Goal: Information Seeking & Learning: Find specific fact

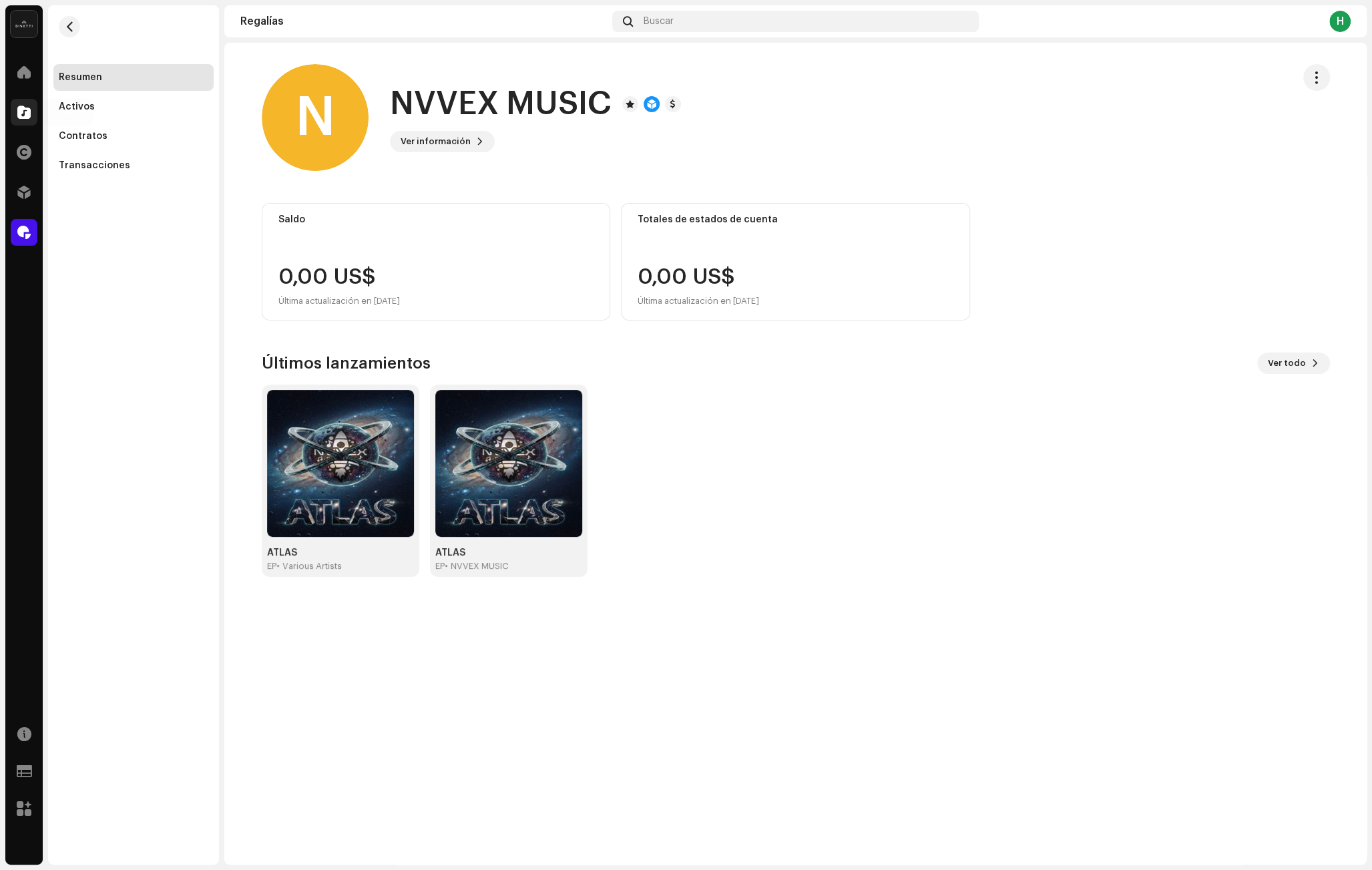
click at [19, 117] on span at bounding box center [24, 112] width 13 height 11
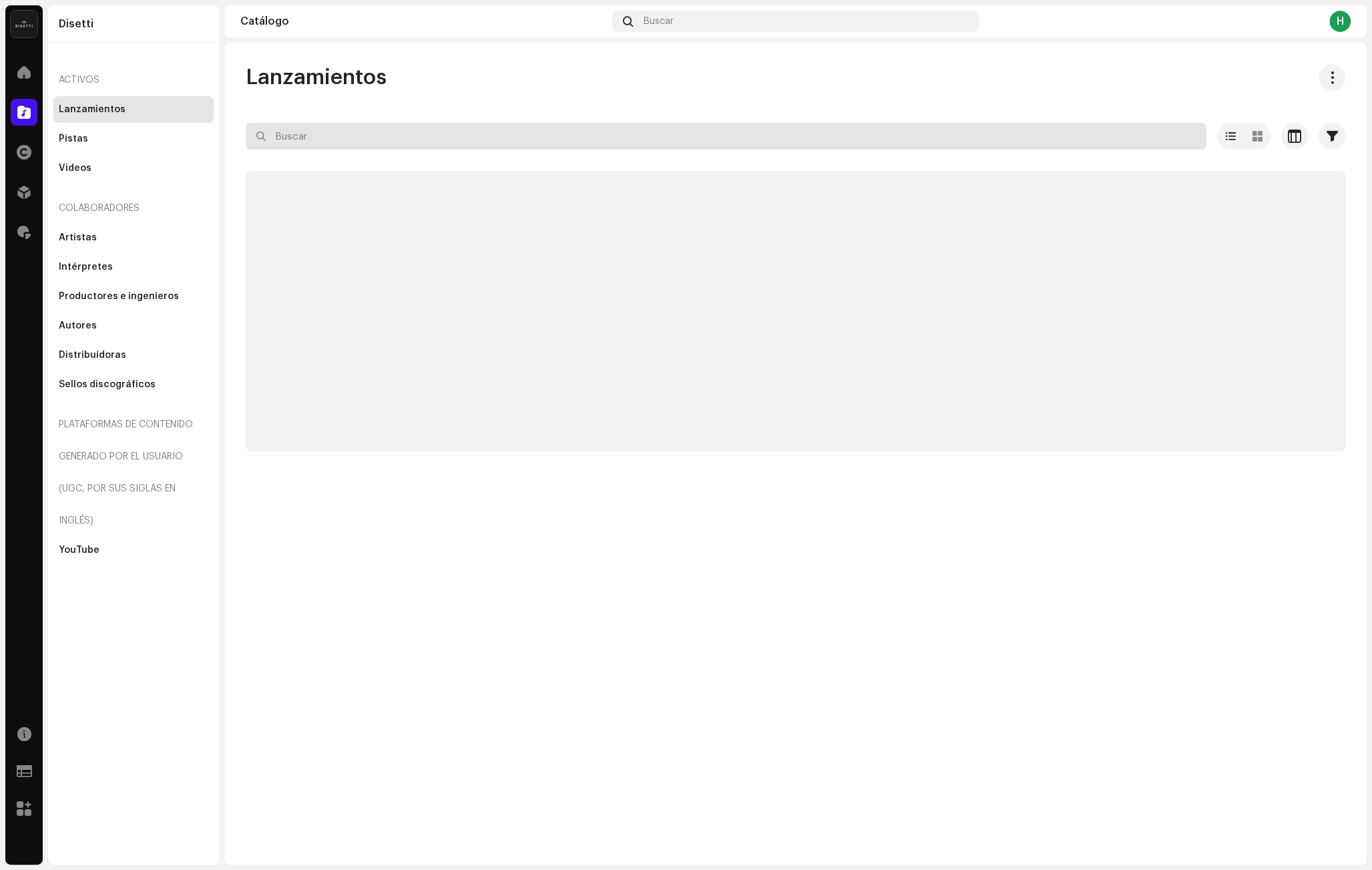
click at [304, 143] on input "text" at bounding box center [726, 136] width 961 height 27
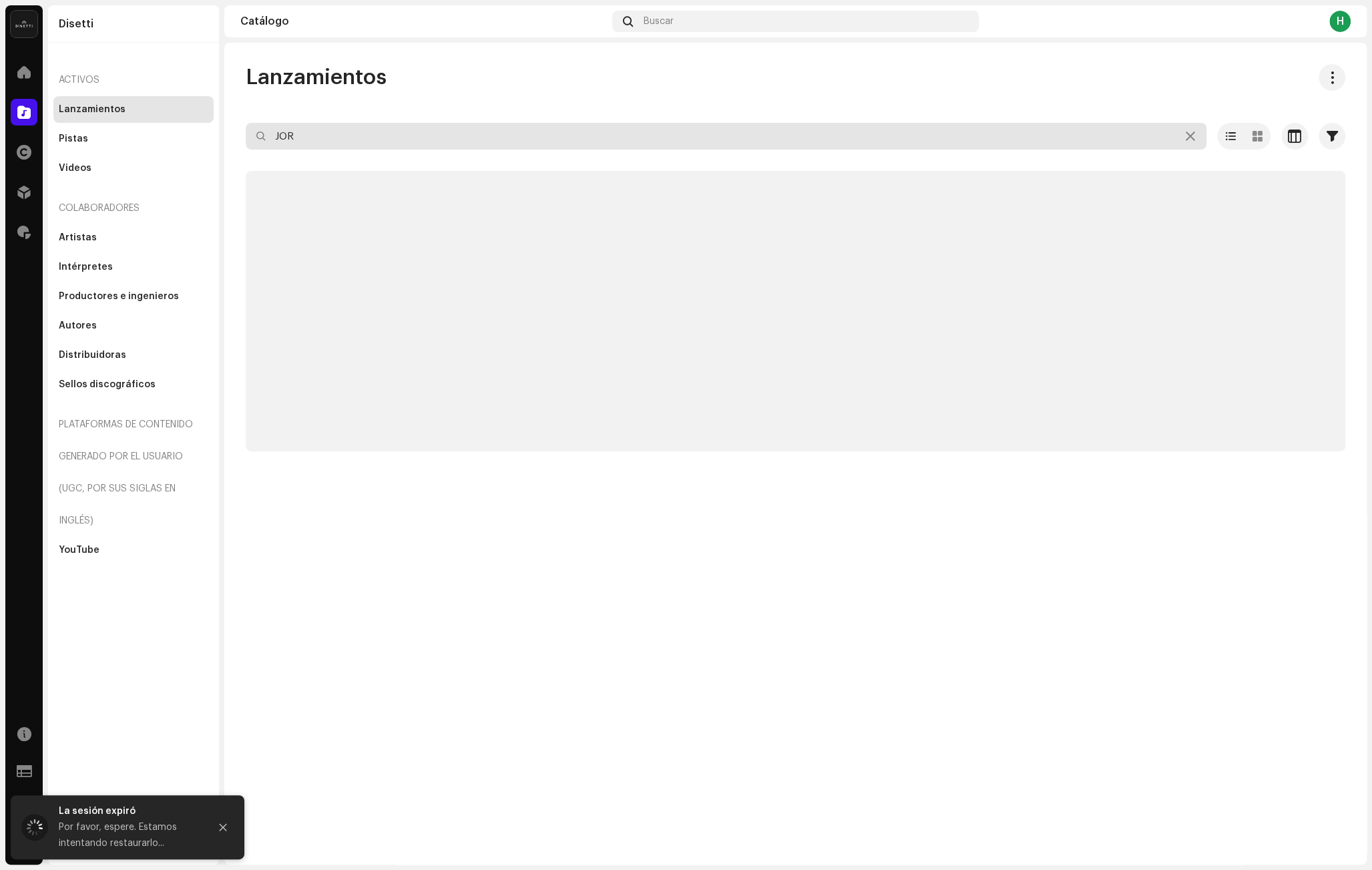
type input "JORG"
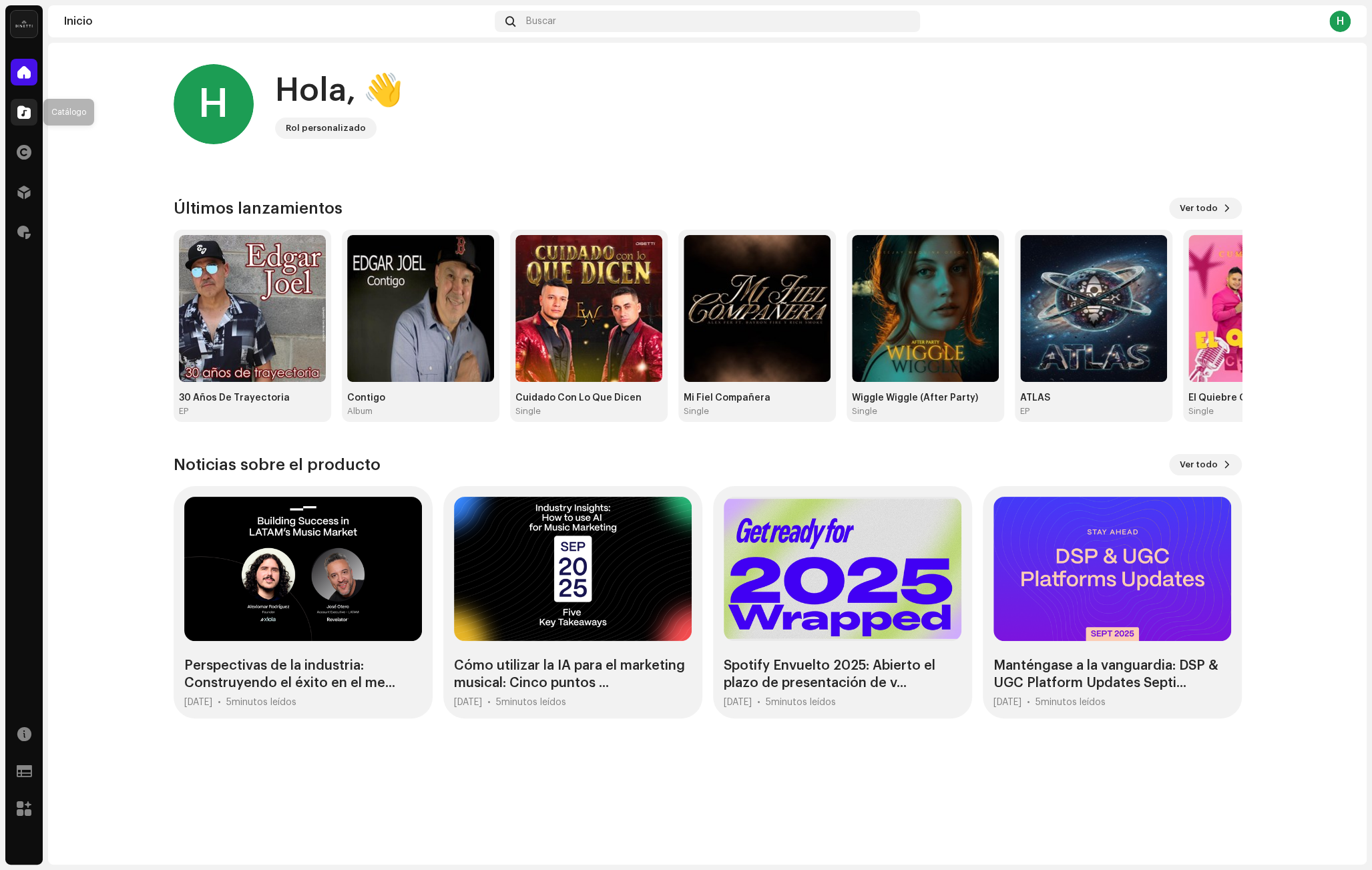
click at [20, 117] on span at bounding box center [24, 112] width 13 height 11
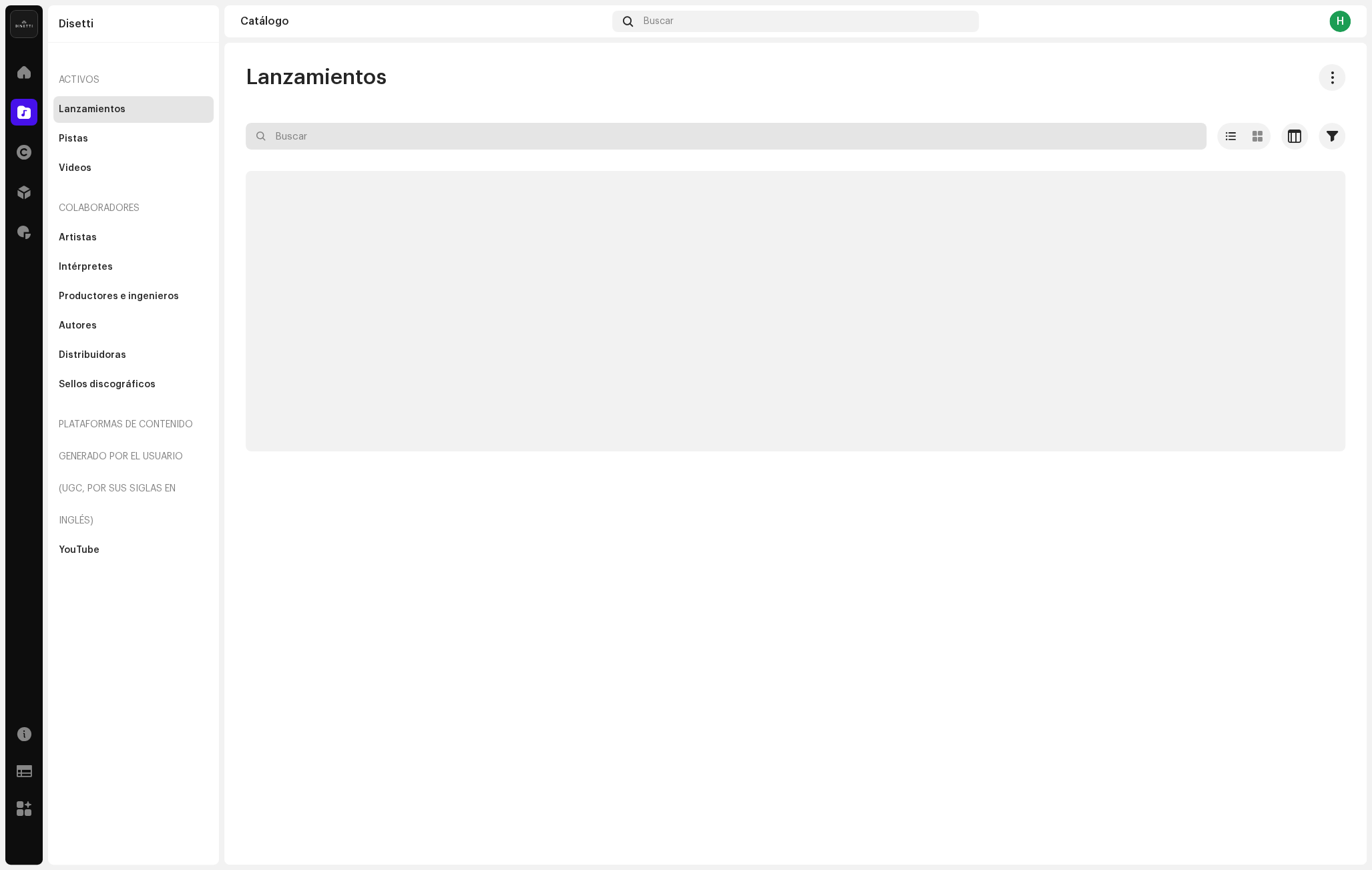
click at [298, 127] on input "text" at bounding box center [726, 136] width 961 height 27
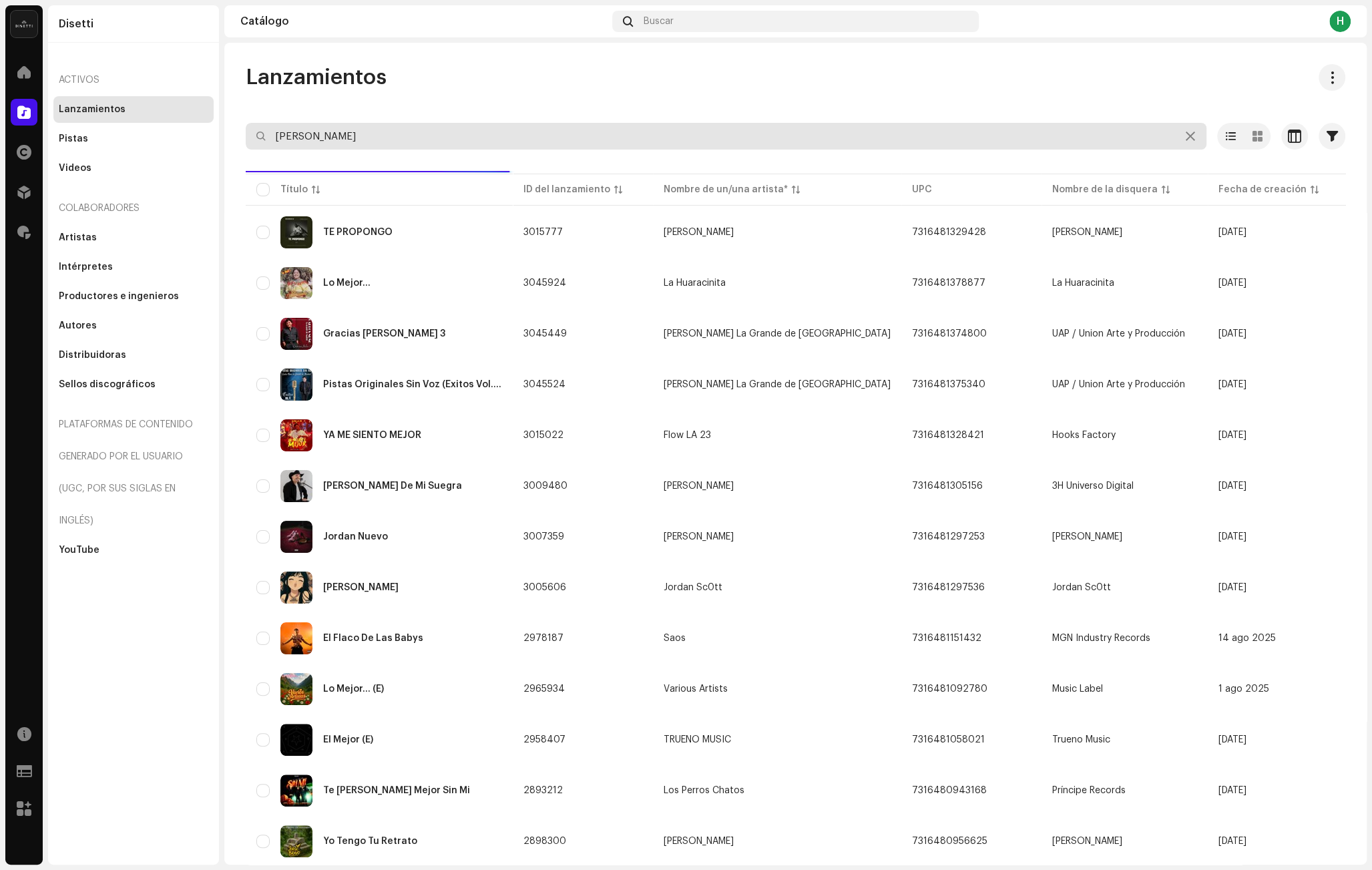
type input "[PERSON_NAME]"
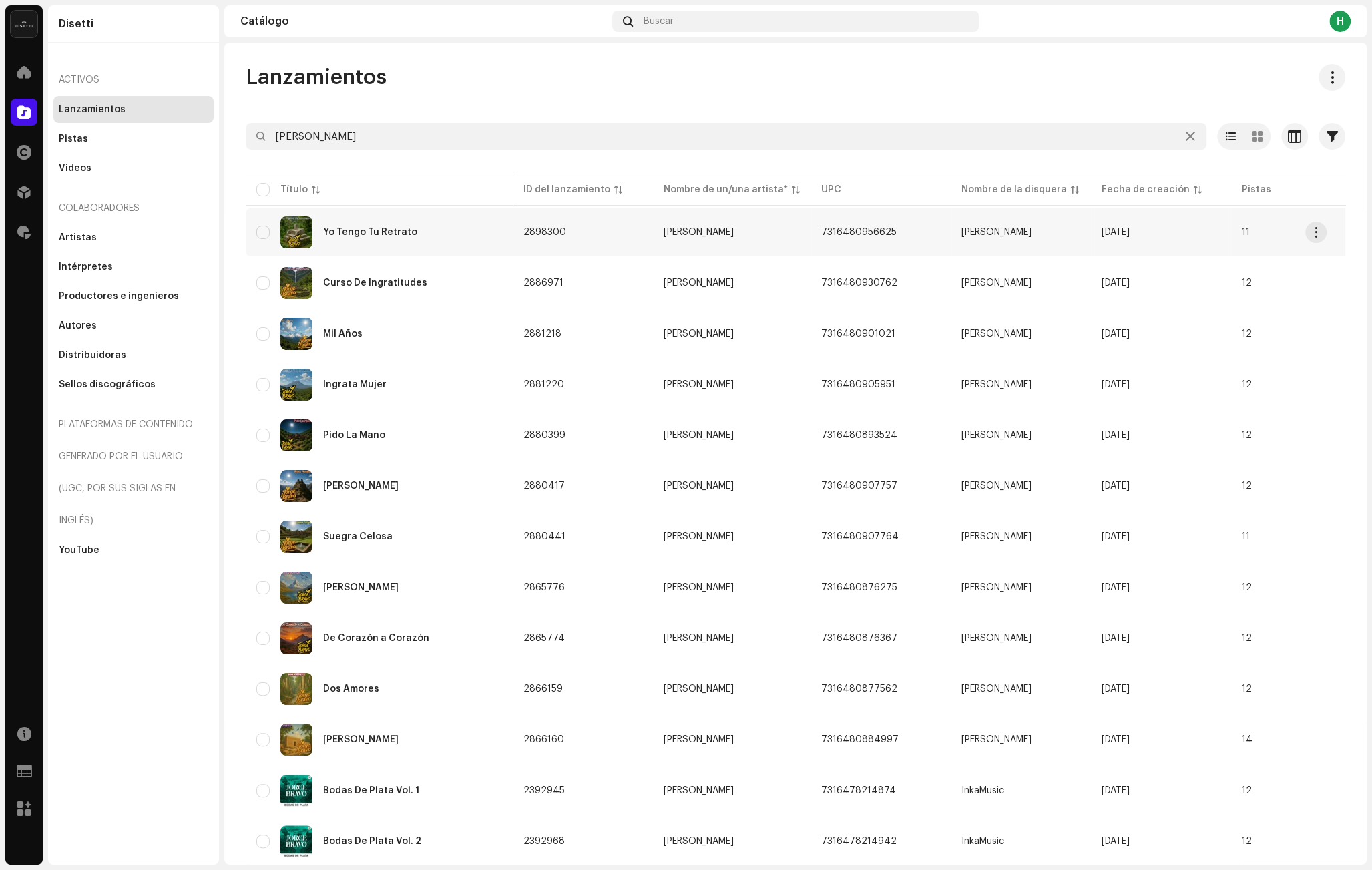
click at [457, 229] on div "Yo Tengo Tu Retrato" at bounding box center [379, 233] width 246 height 32
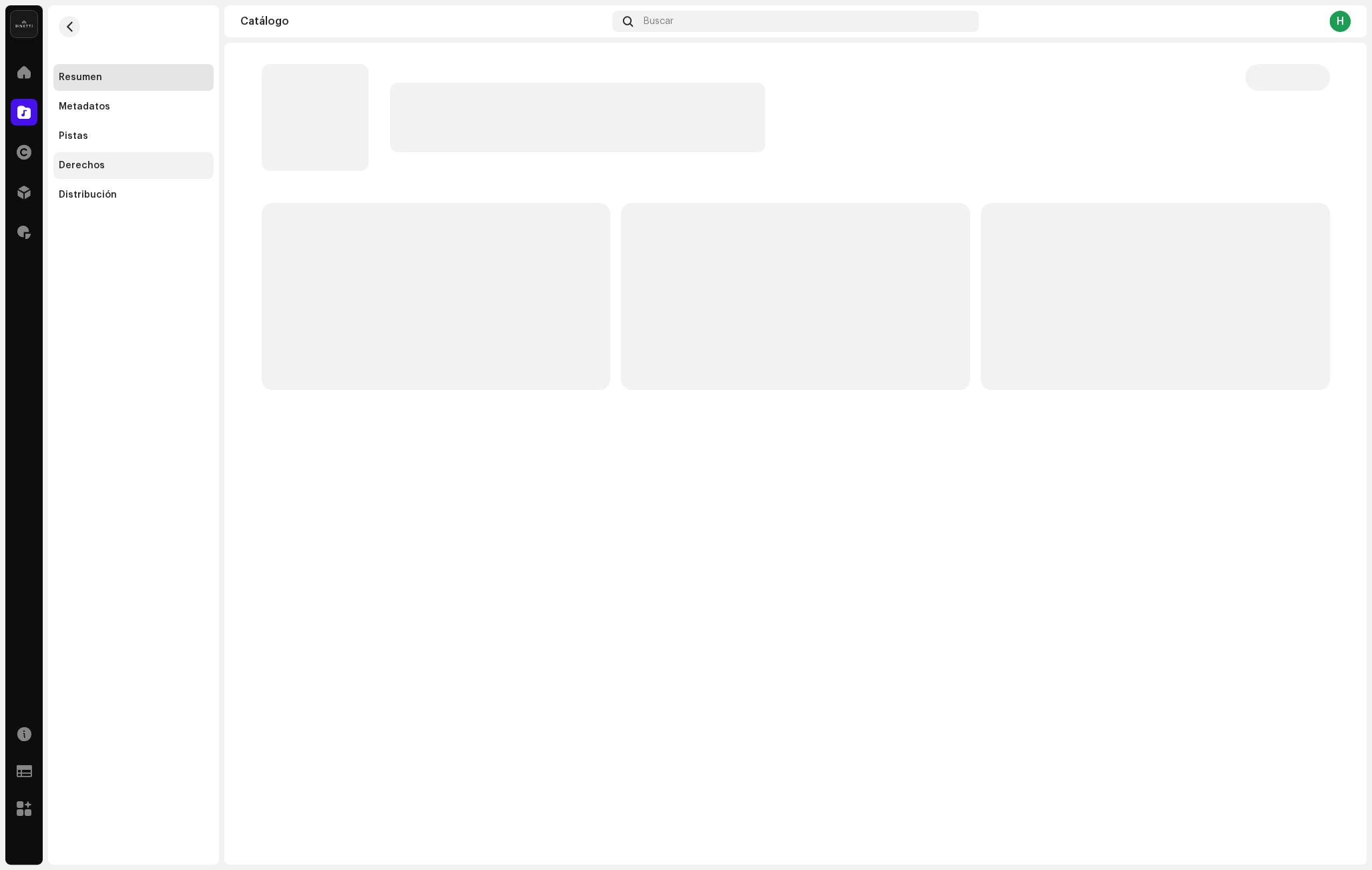
click at [142, 157] on div "Derechos" at bounding box center [133, 165] width 160 height 27
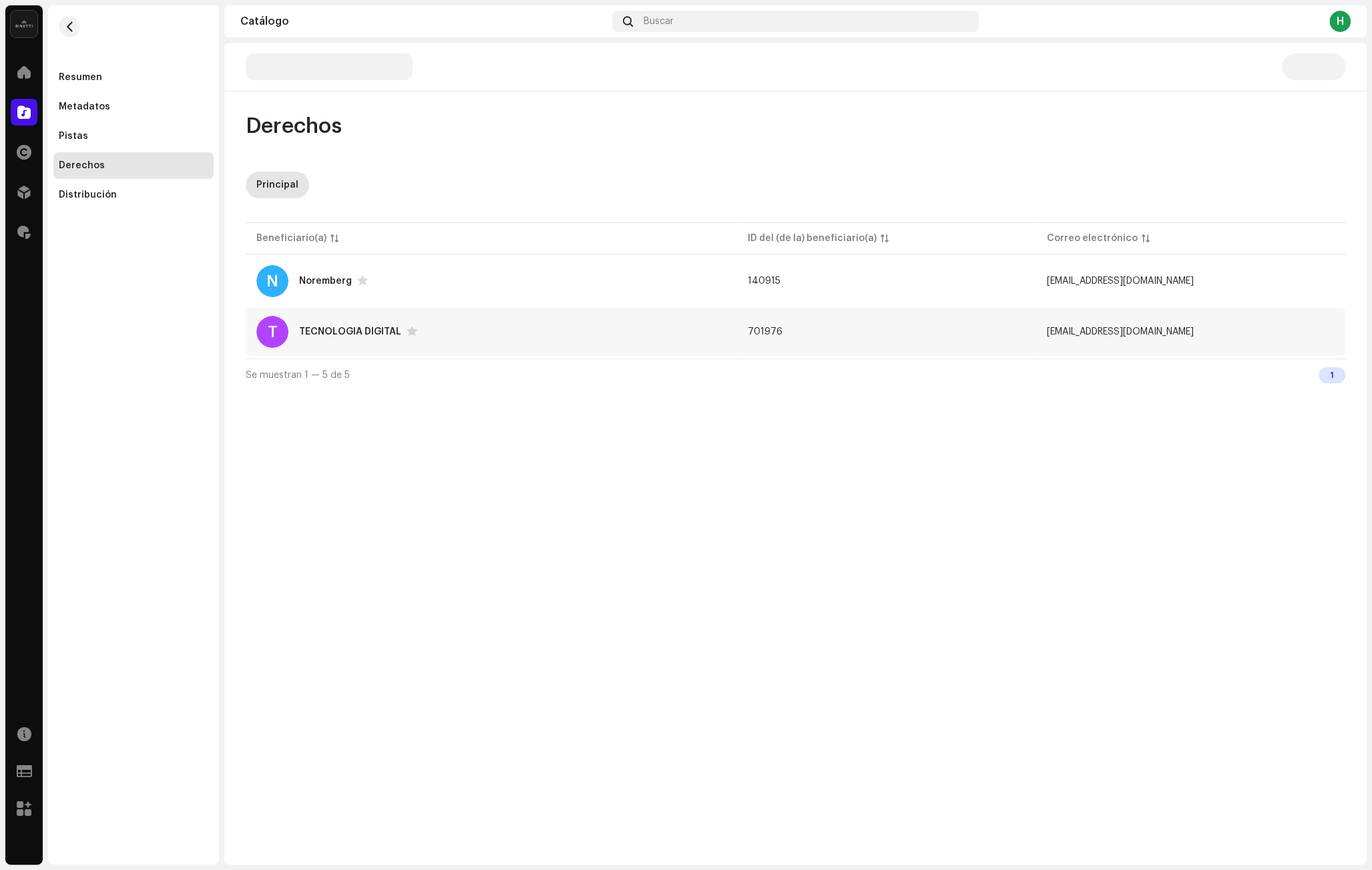
click at [494, 338] on div "T TECNOLOGIA DIGITAL" at bounding box center [491, 332] width 470 height 32
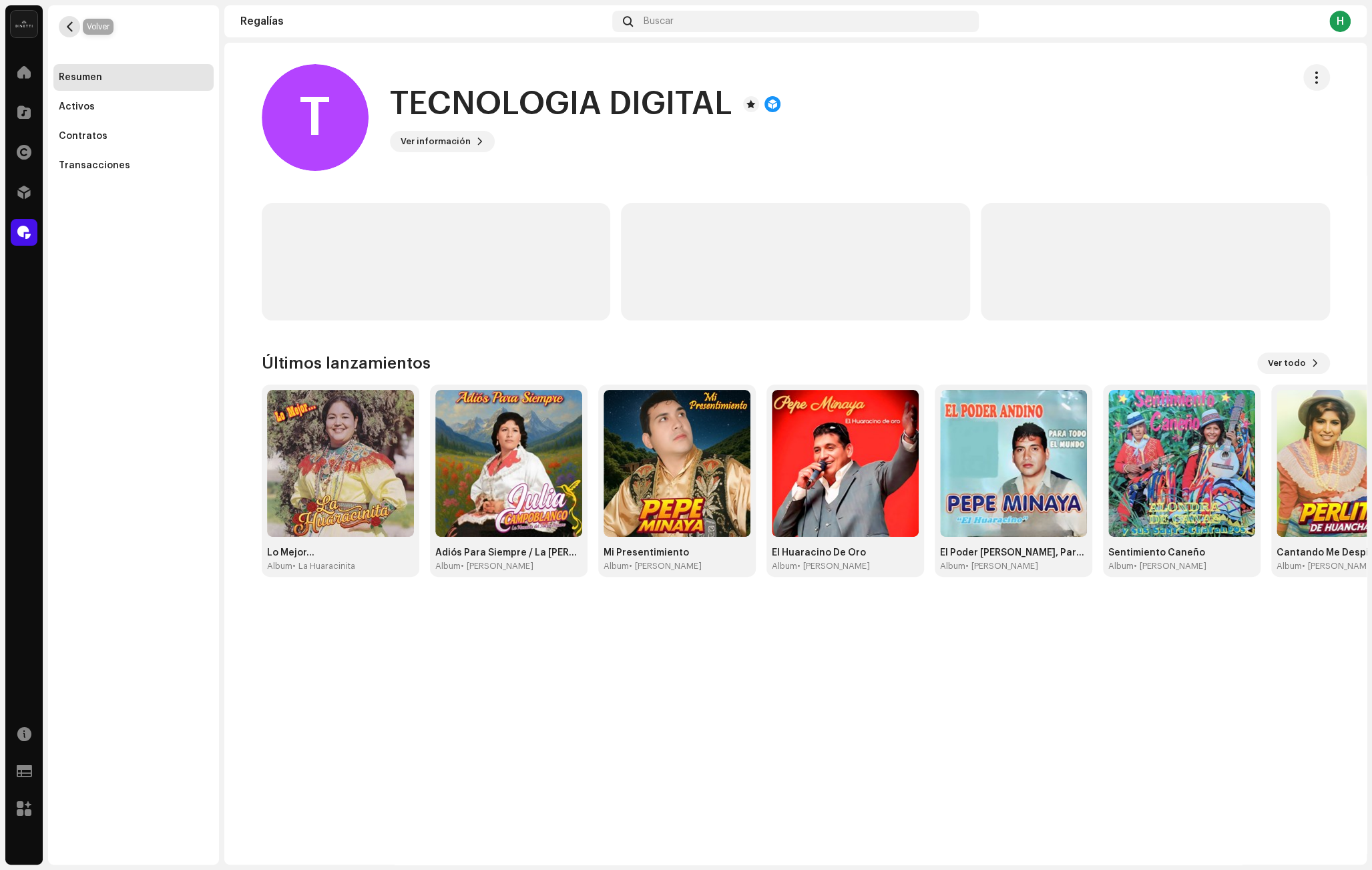
click at [80, 24] on button "button" at bounding box center [69, 26] width 21 height 21
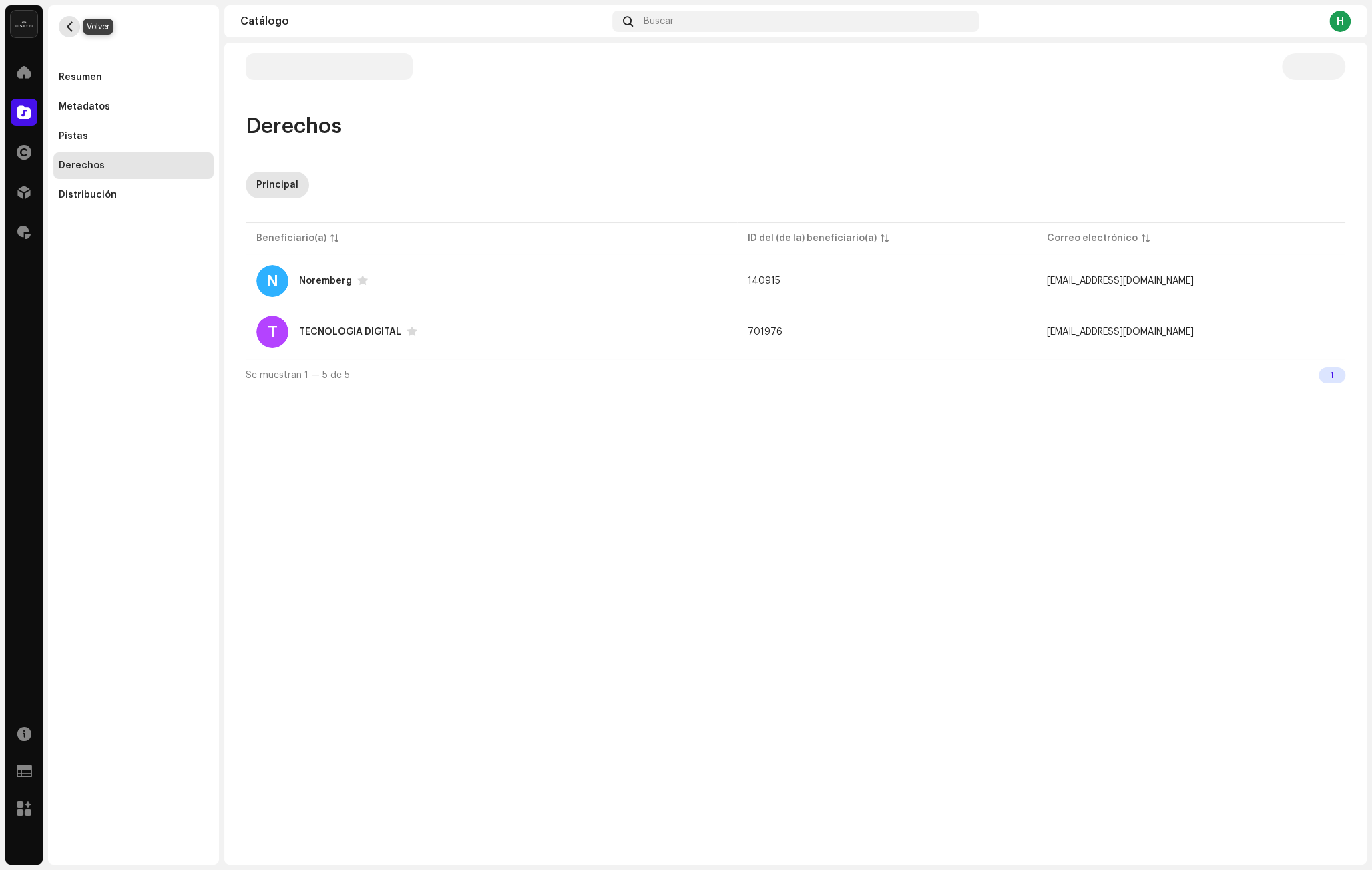
click at [64, 25] on span "button" at bounding box center [70, 26] width 10 height 11
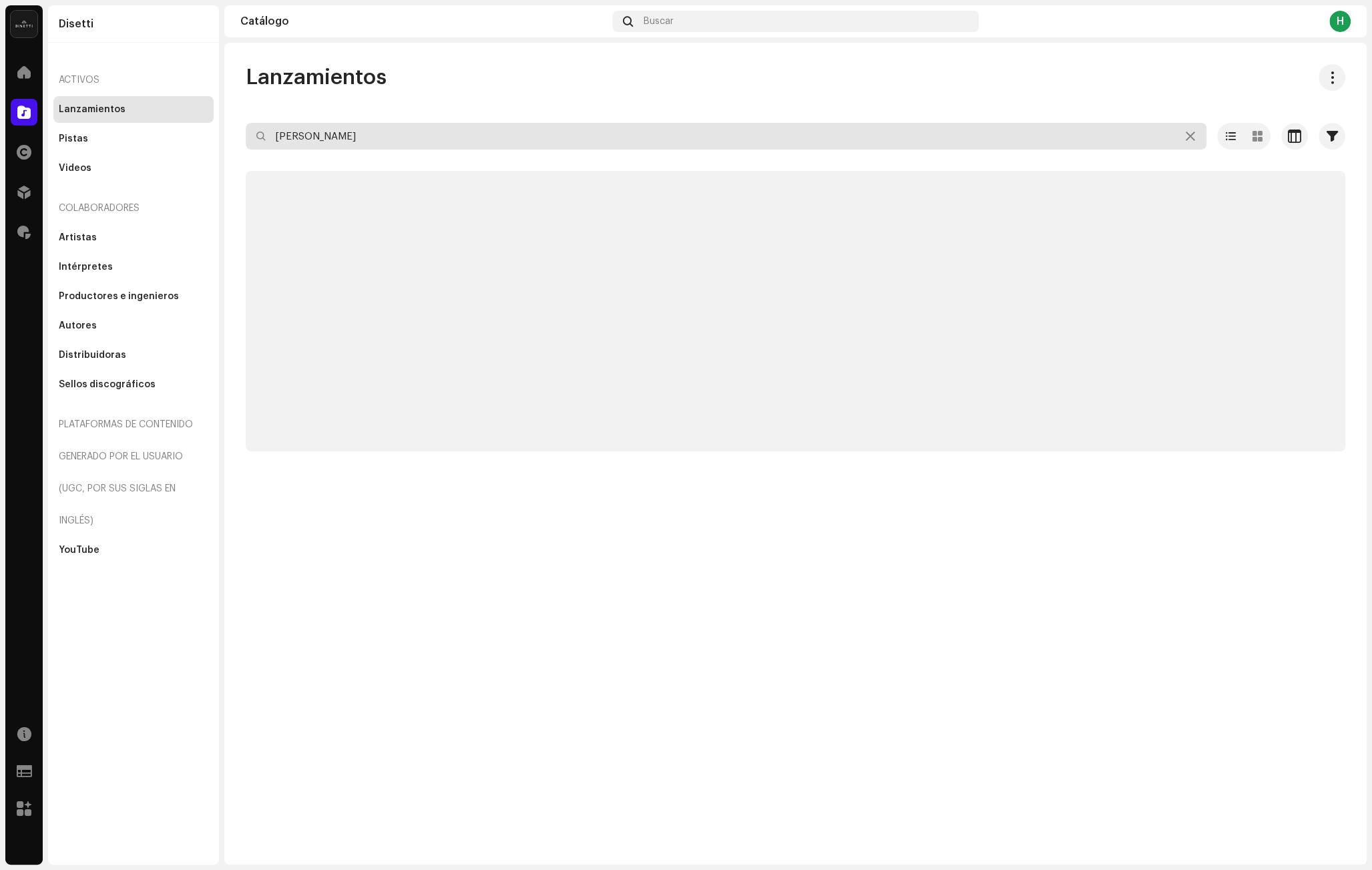
click at [366, 134] on input "[PERSON_NAME]" at bounding box center [726, 136] width 961 height 27
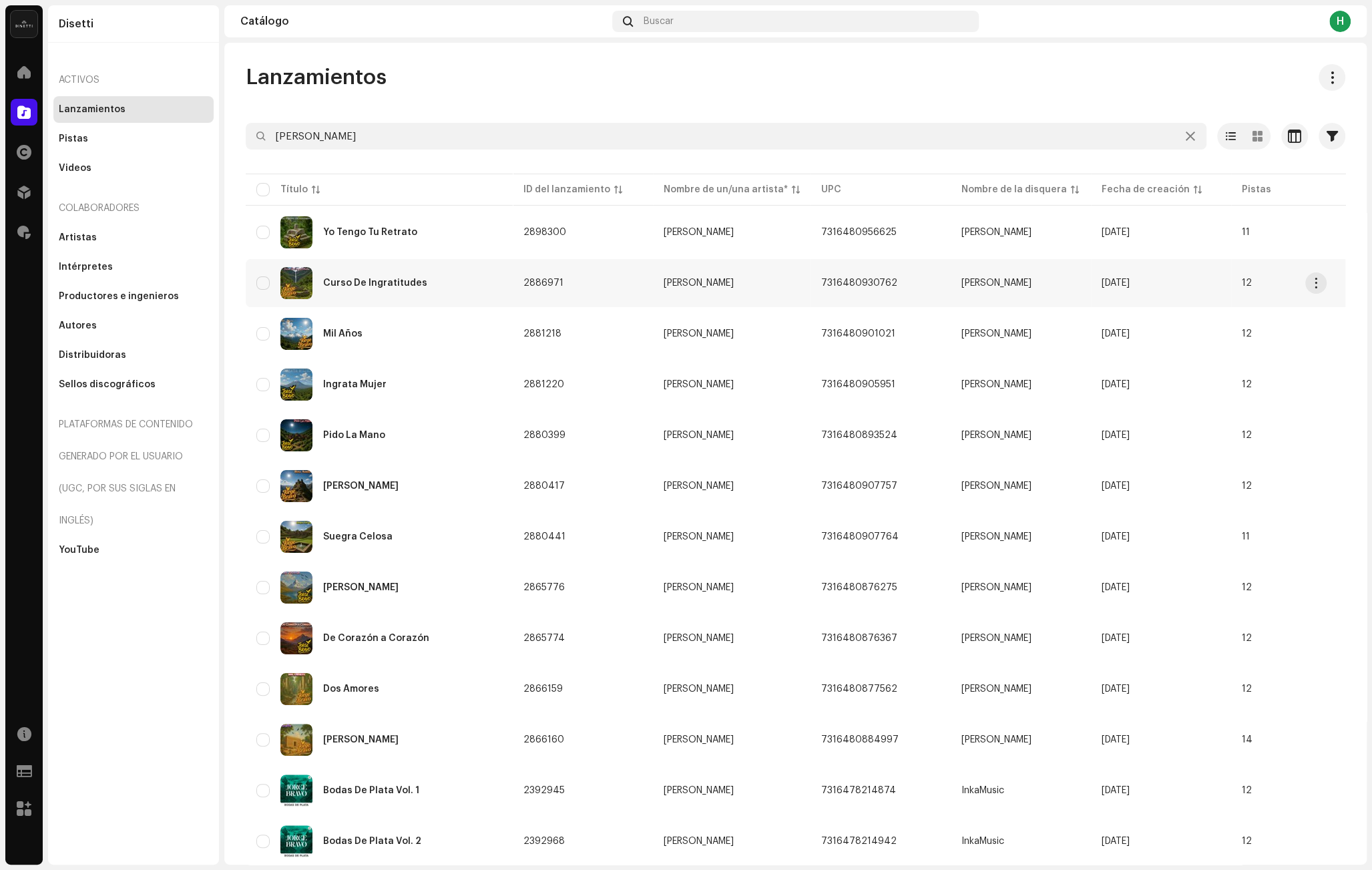
click at [464, 278] on div "Curso De Ingratitudes" at bounding box center [379, 283] width 246 height 32
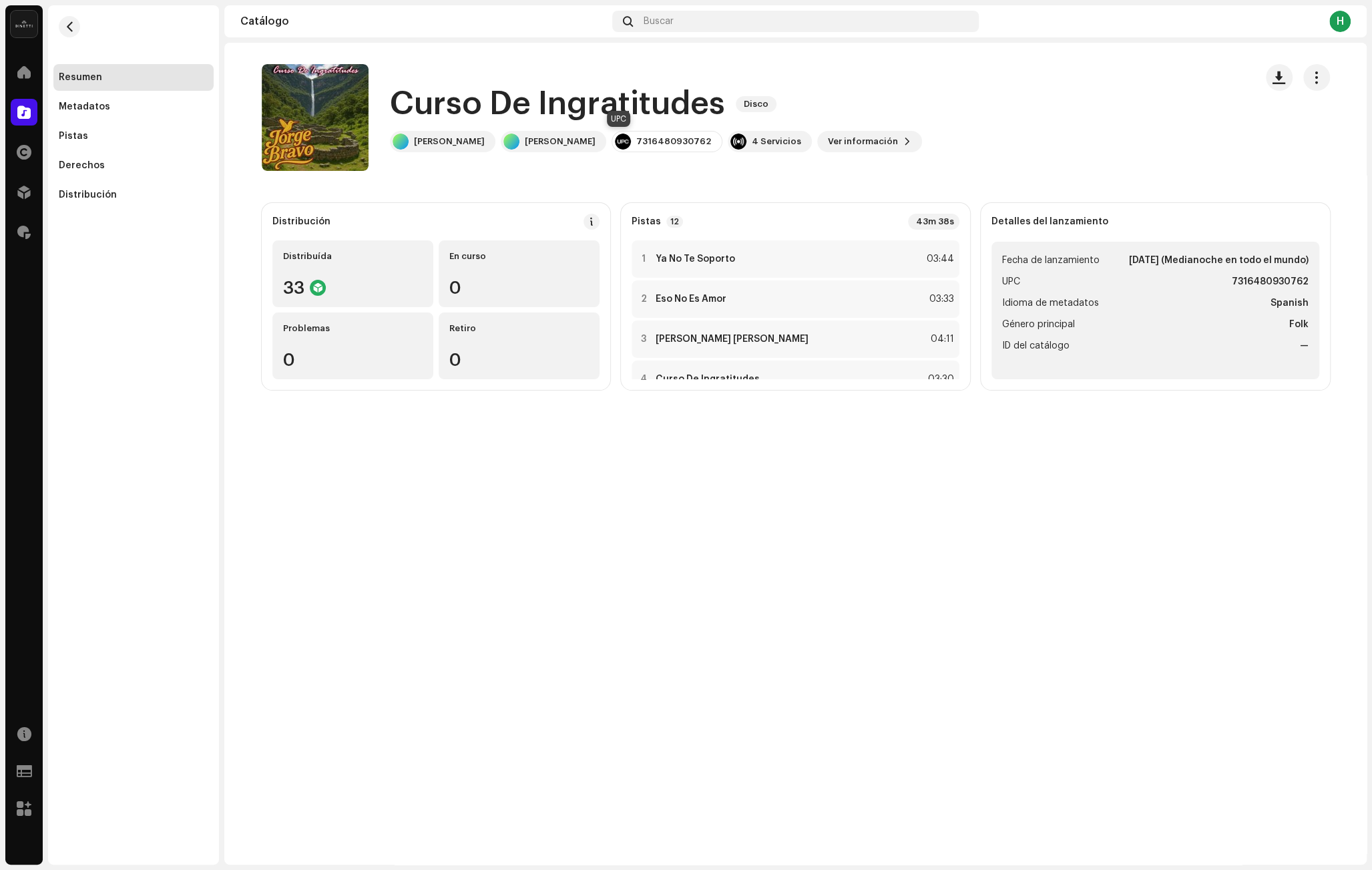
click at [636, 141] on div "7316480930762" at bounding box center [673, 141] width 75 height 11
copy div "7316480930762"
click at [65, 25] on span "button" at bounding box center [70, 26] width 10 height 11
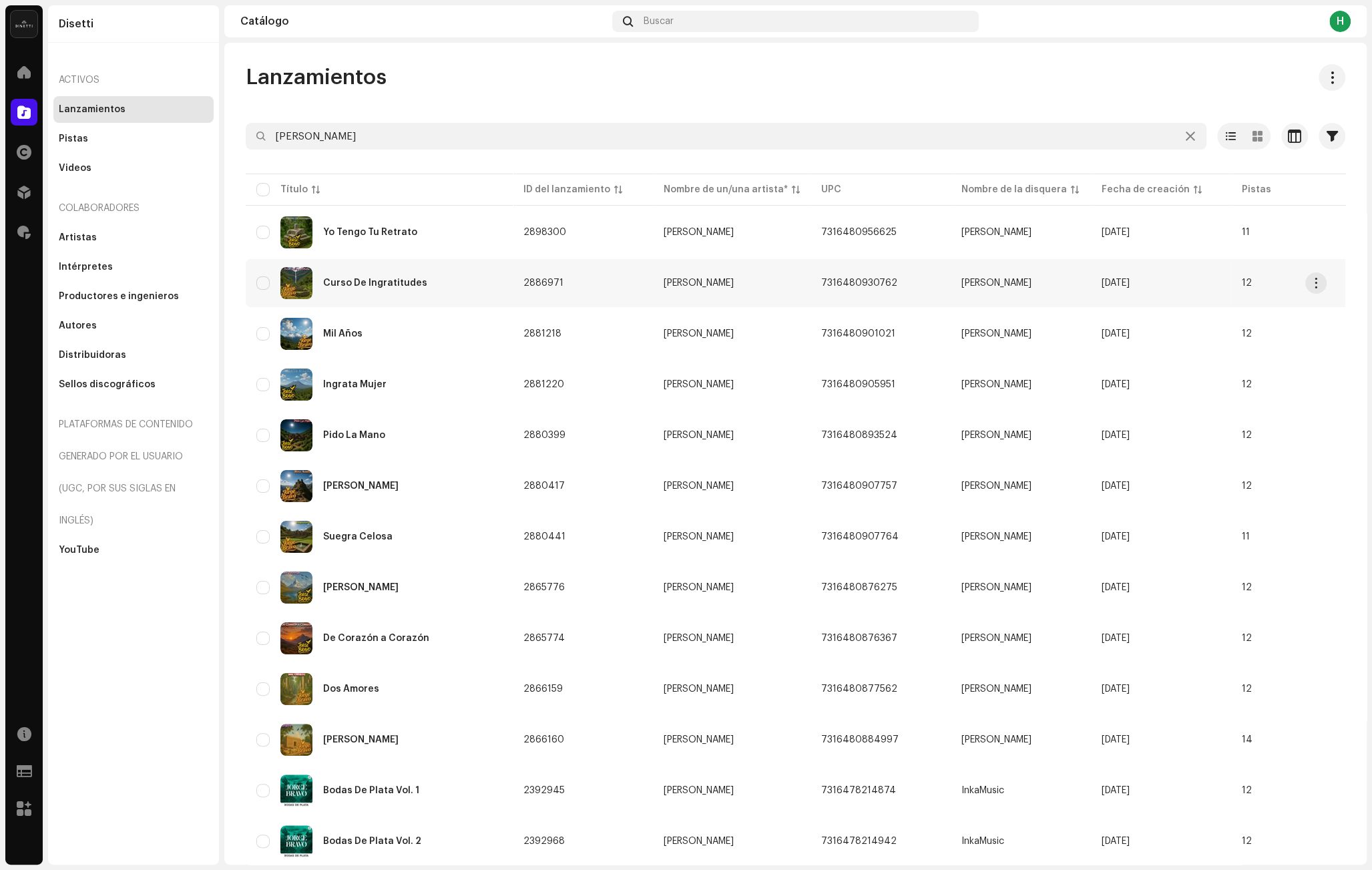
click at [469, 276] on div "Curso De Ingratitudes" at bounding box center [379, 283] width 246 height 32
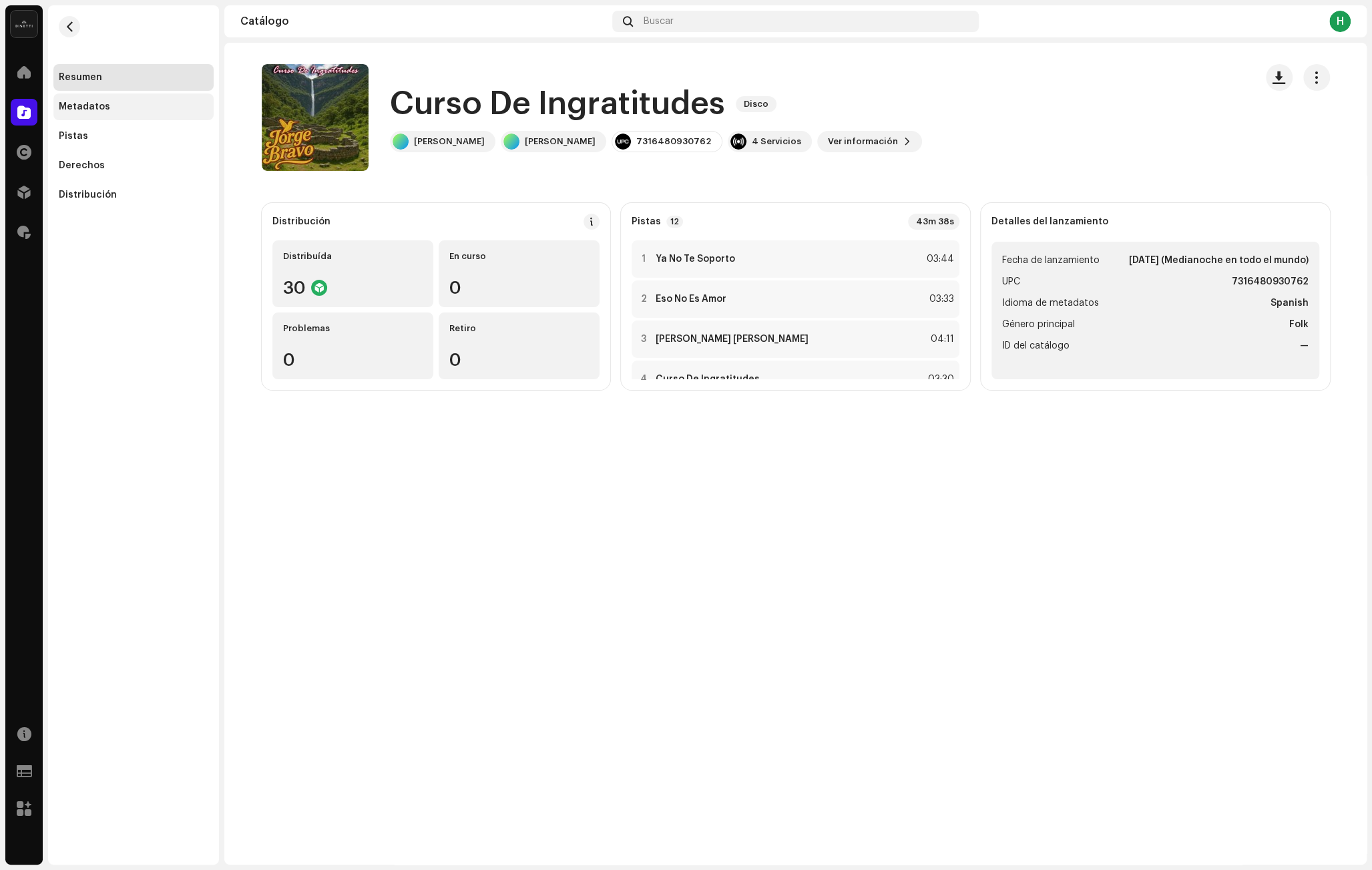
click at [149, 105] on div "Metadatos" at bounding box center [133, 106] width 149 height 11
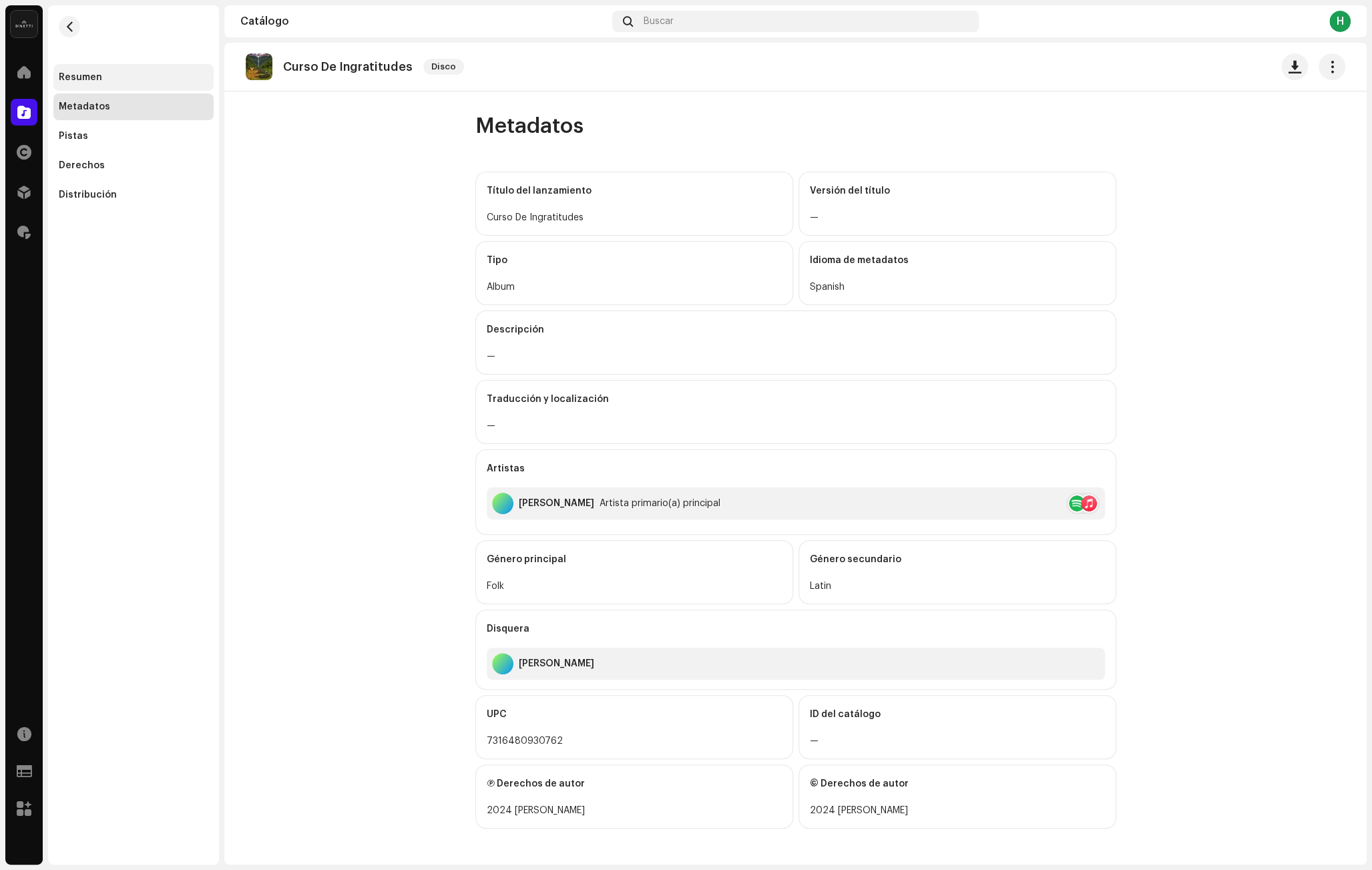
click at [146, 64] on div "Resumen" at bounding box center [133, 77] width 160 height 27
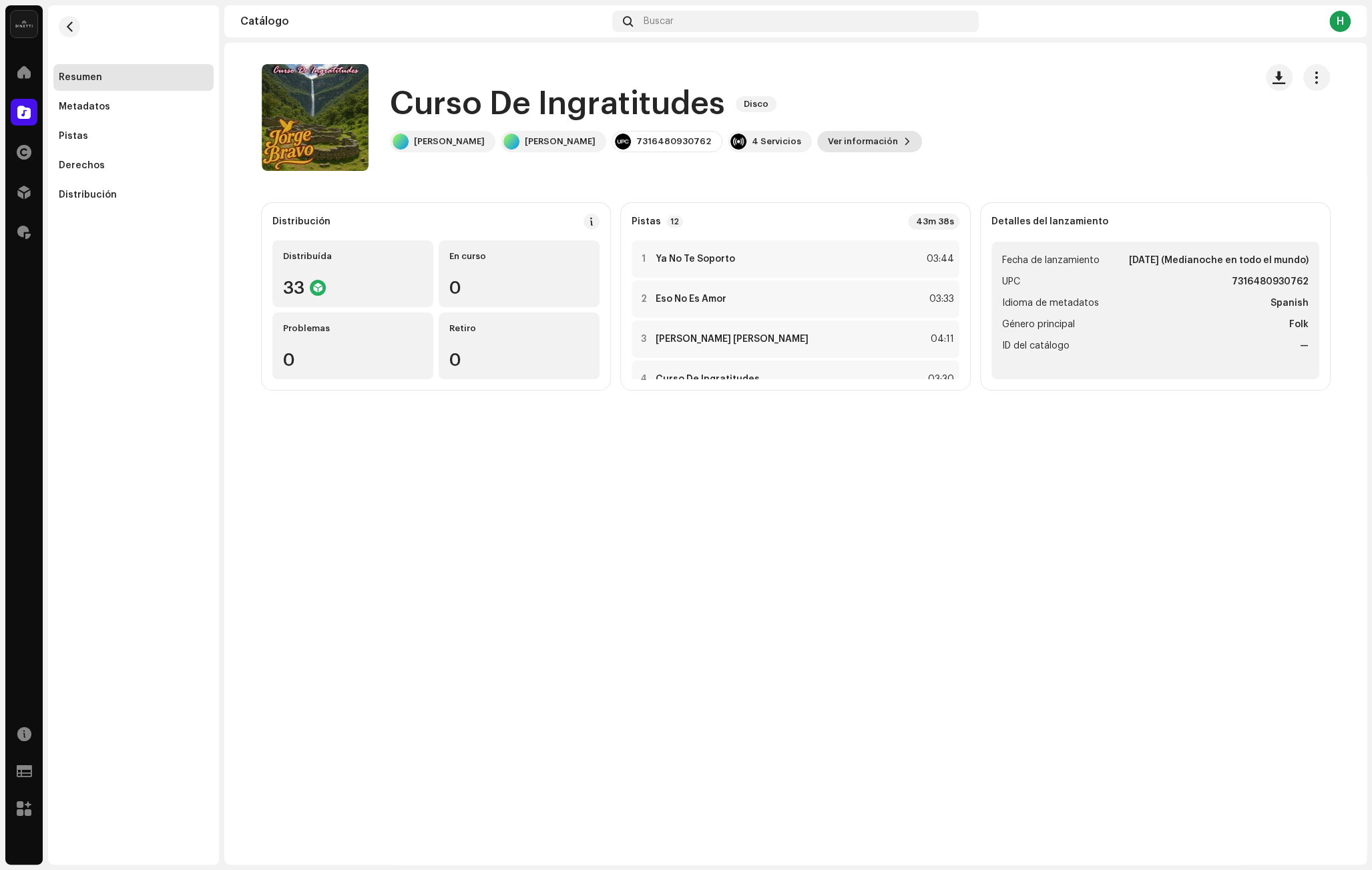
click at [828, 138] on span "Ver información" at bounding box center [863, 141] width 70 height 27
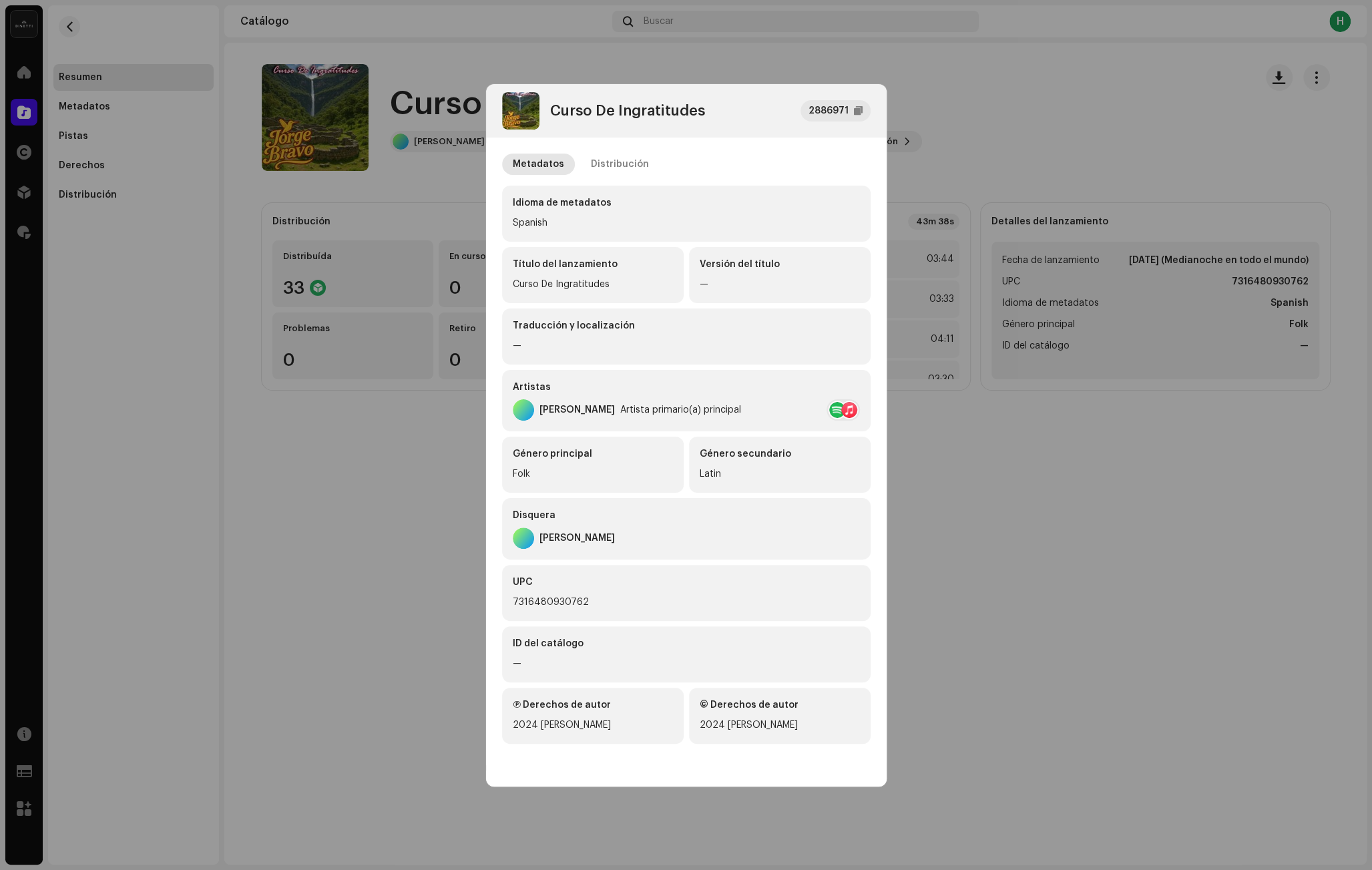
click at [632, 151] on div "Metadatos Distribución Idioma de metadatos Spanish Título del lanzamiento Curso…" at bounding box center [686, 454] width 401 height 633
click at [627, 162] on div "Distribución" at bounding box center [620, 164] width 58 height 21
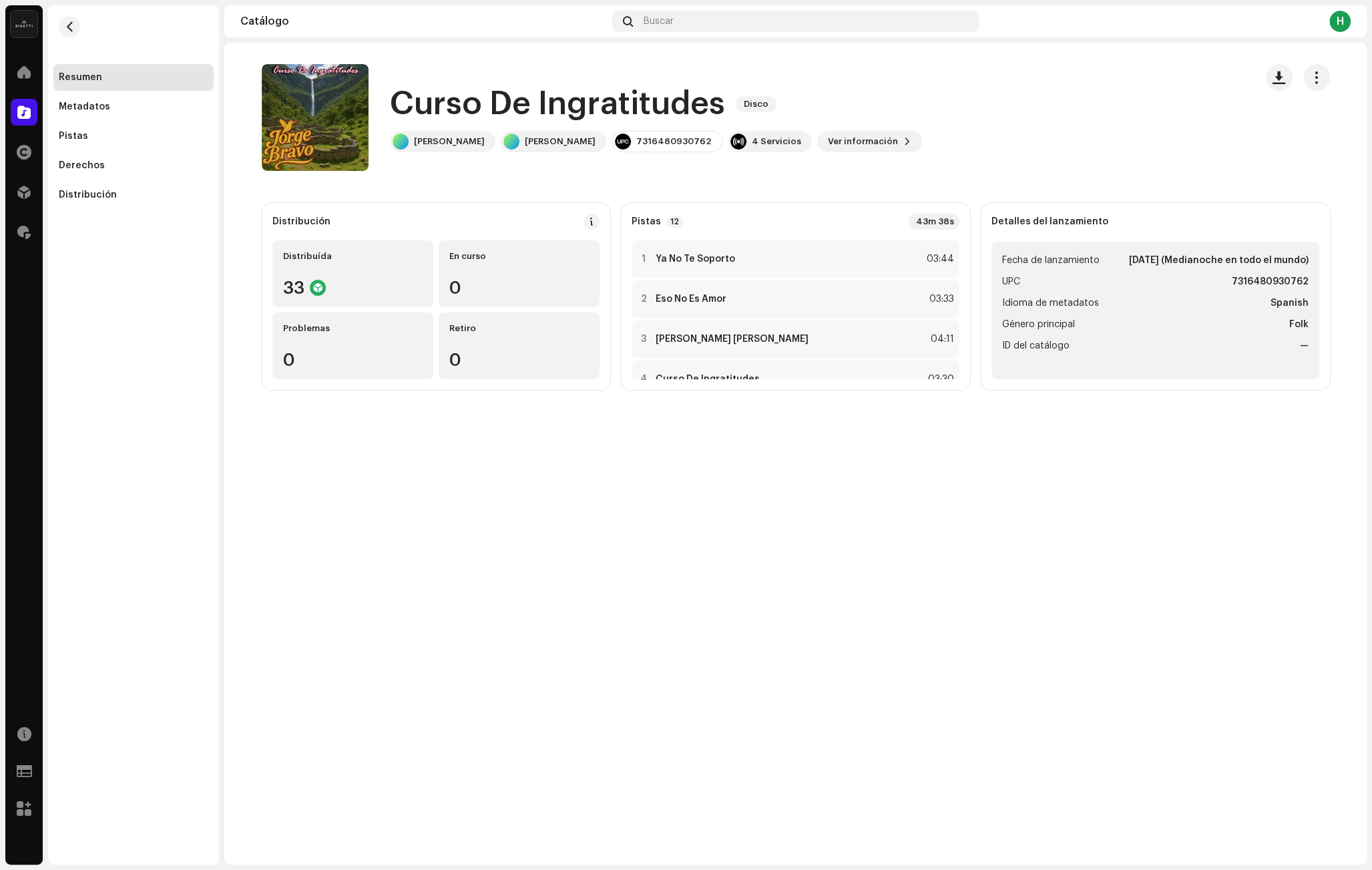
click at [437, 196] on div "Curso De Ingratitudes 2886971 Metadatos Distribución Fecha de lanzamiento [DATE…" at bounding box center [686, 435] width 1372 height 870
click at [64, 17] on button "button" at bounding box center [69, 26] width 21 height 21
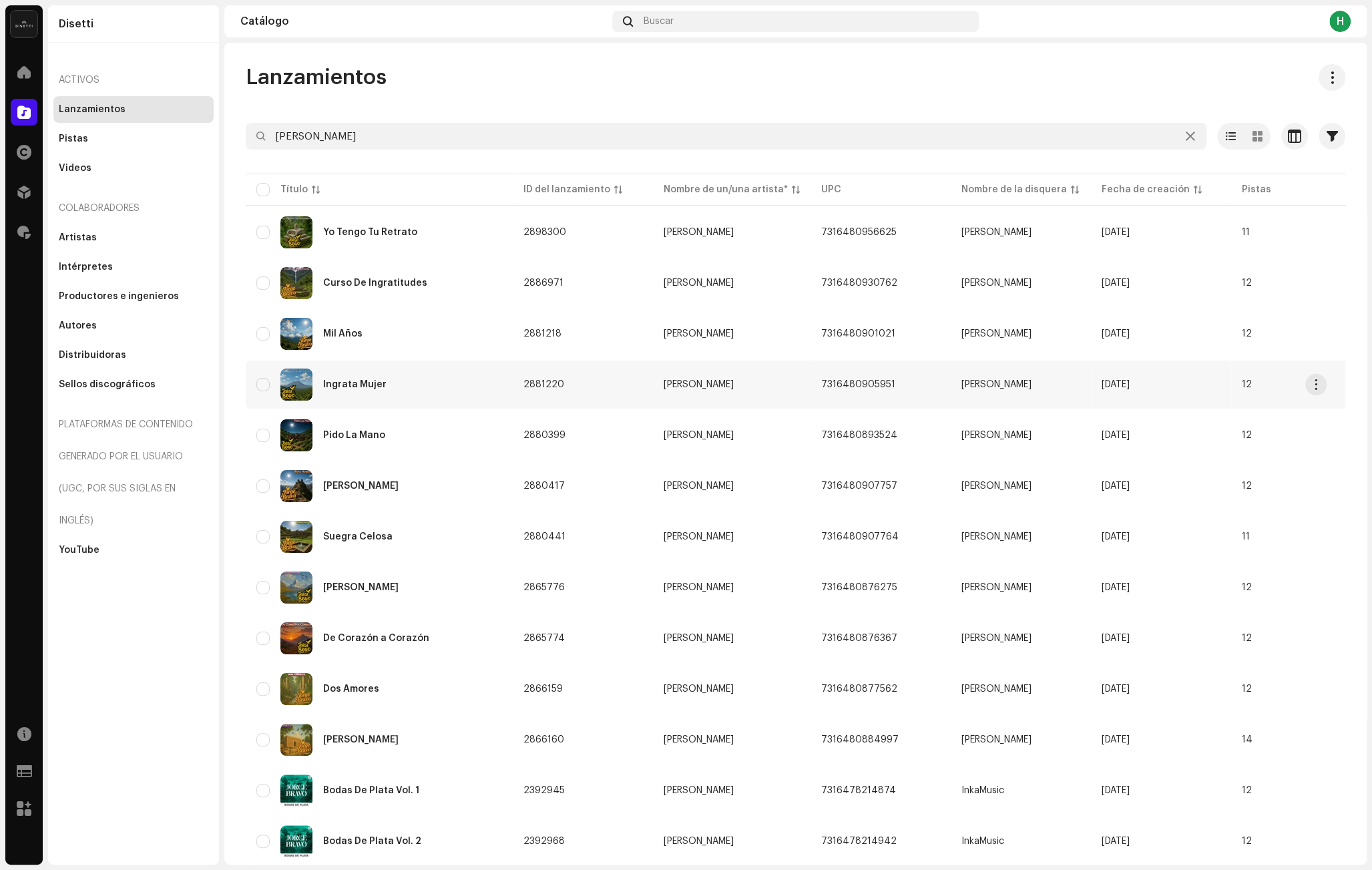
click at [413, 385] on div "Ingrata Mujer" at bounding box center [379, 385] width 246 height 32
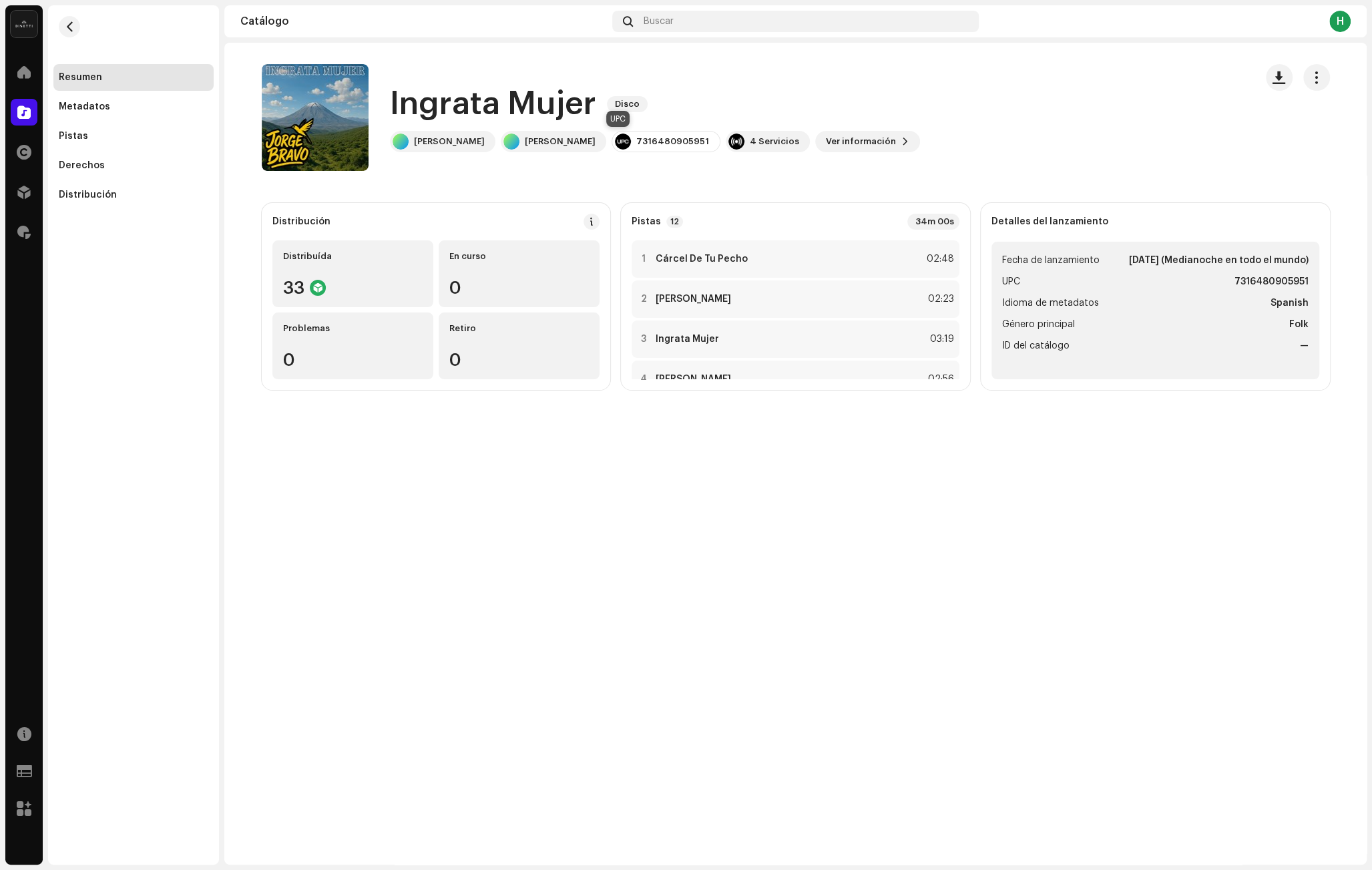
click at [658, 134] on div "7316480905951" at bounding box center [666, 141] width 109 height 21
click at [651, 136] on div "7316480905951" at bounding box center [672, 141] width 72 height 11
copy div "7316480905951"
click at [831, 142] on span "Ver información" at bounding box center [861, 141] width 70 height 27
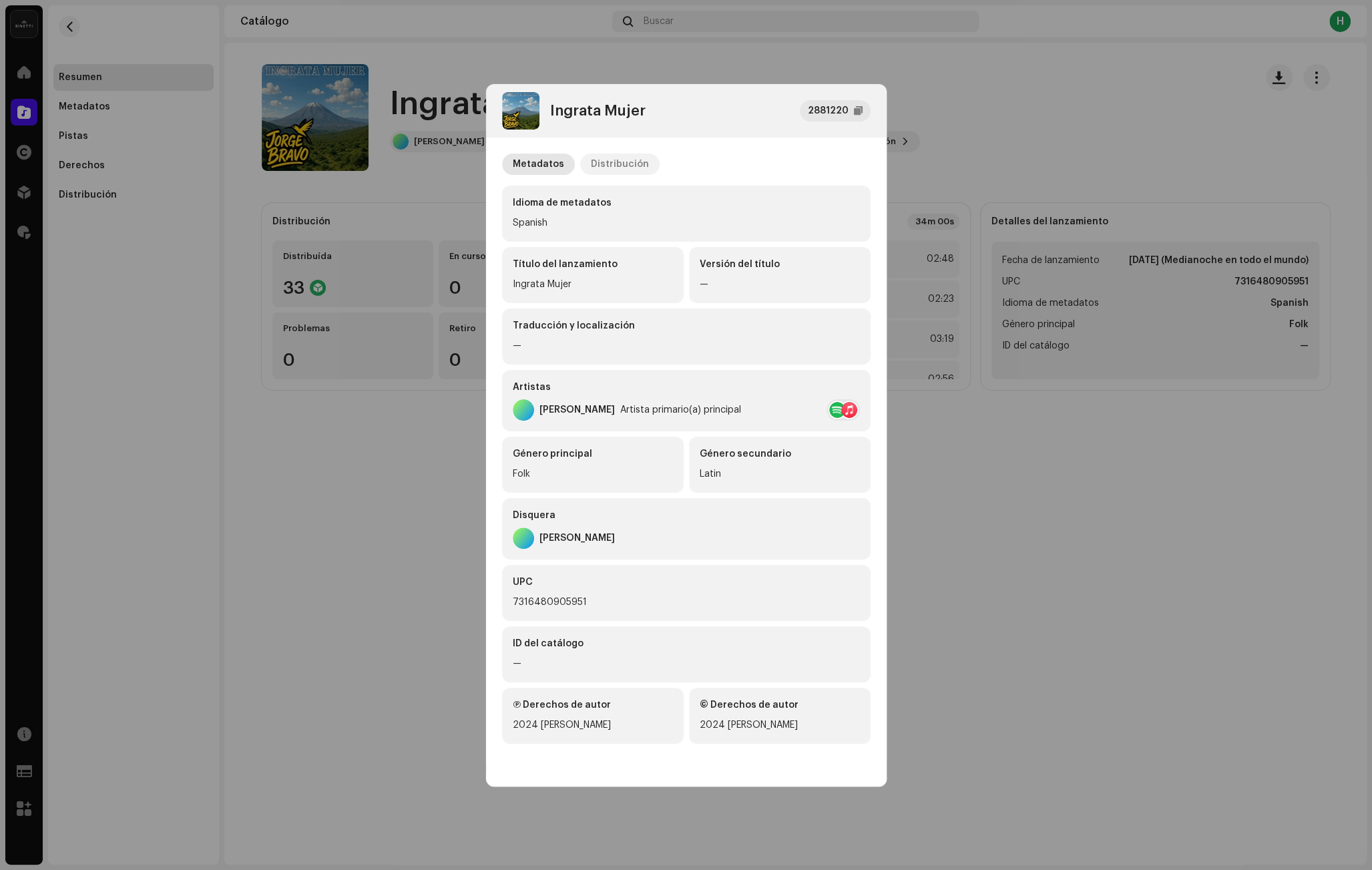
click at [623, 161] on div "Distribución" at bounding box center [620, 164] width 58 height 21
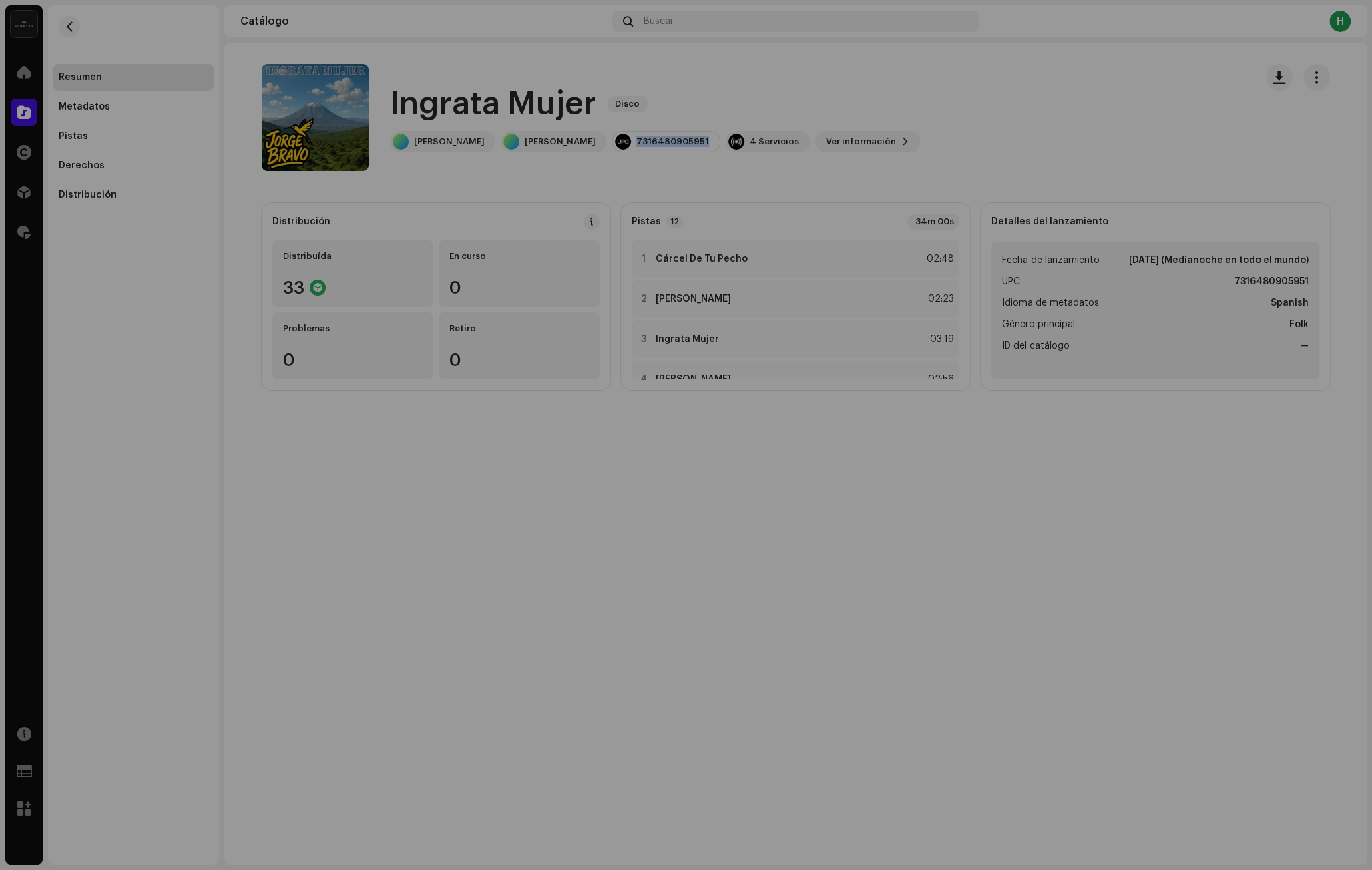
click at [392, 207] on div "Ingrata Mujer 2881220 Metadatos Distribución Fecha de lanzamiento [DATE] (Media…" at bounding box center [686, 435] width 1372 height 870
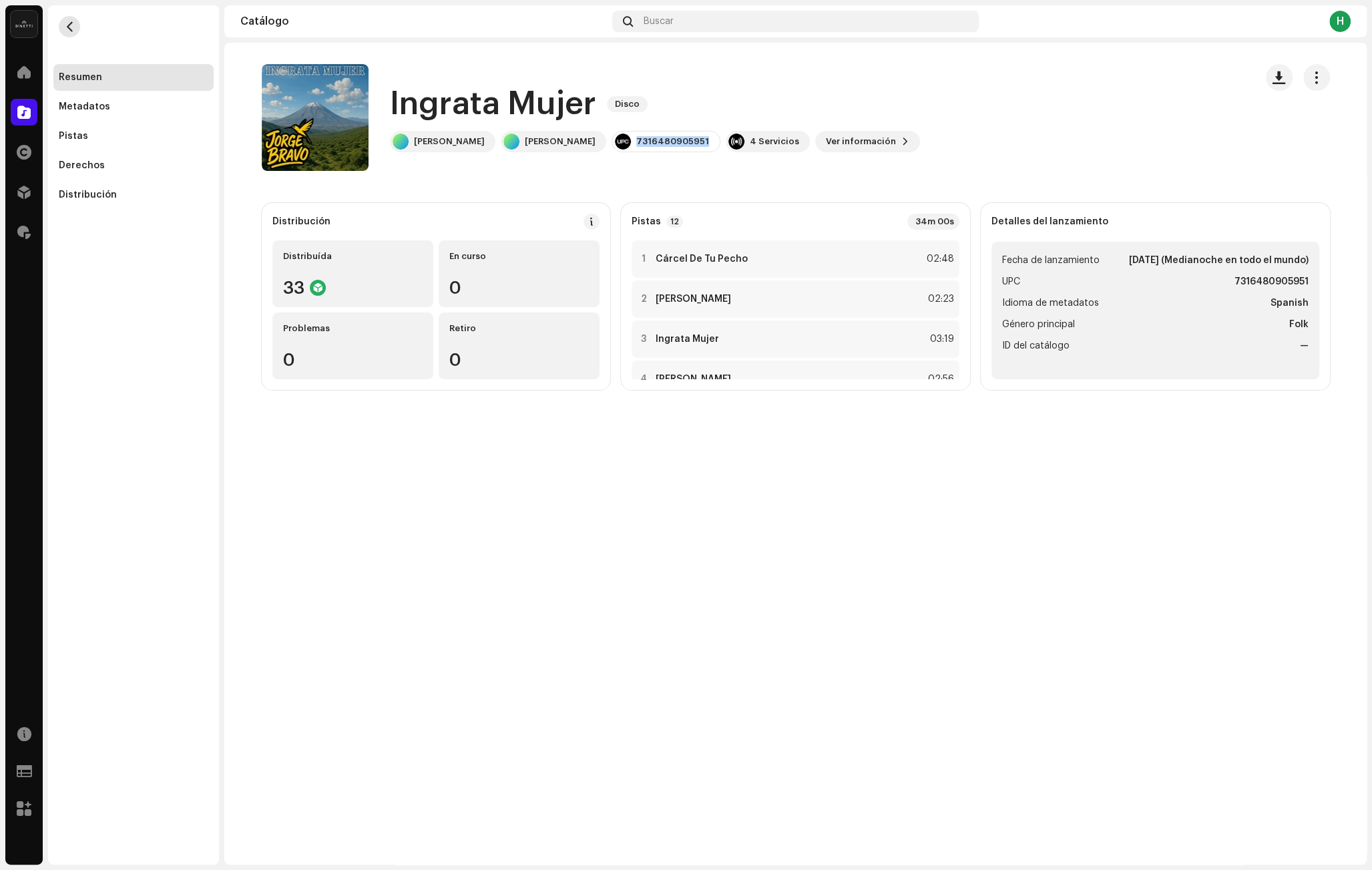
click at [70, 25] on span "button" at bounding box center [70, 26] width 10 height 11
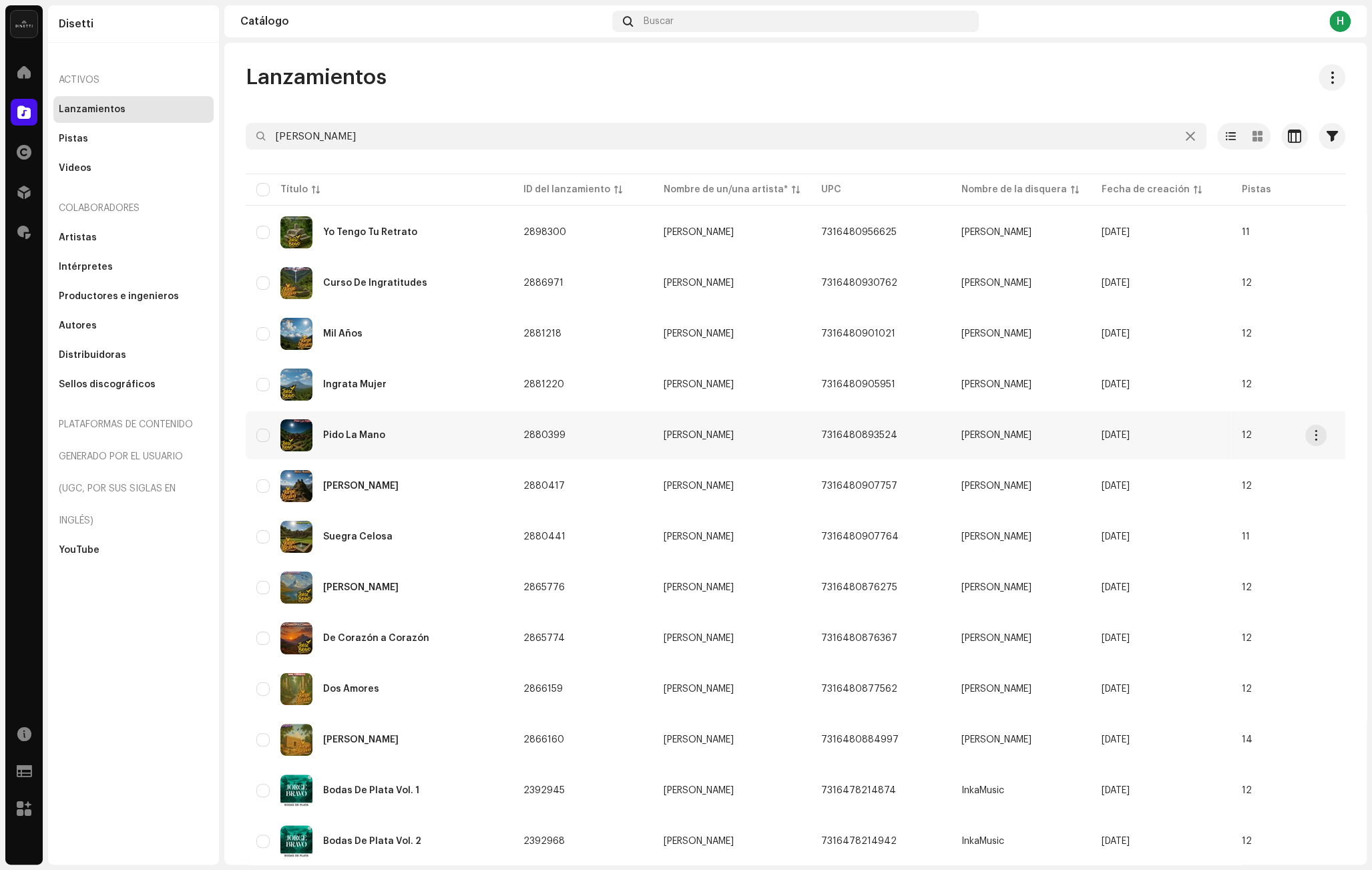
click at [423, 431] on div "Pido La Mano" at bounding box center [379, 435] width 246 height 32
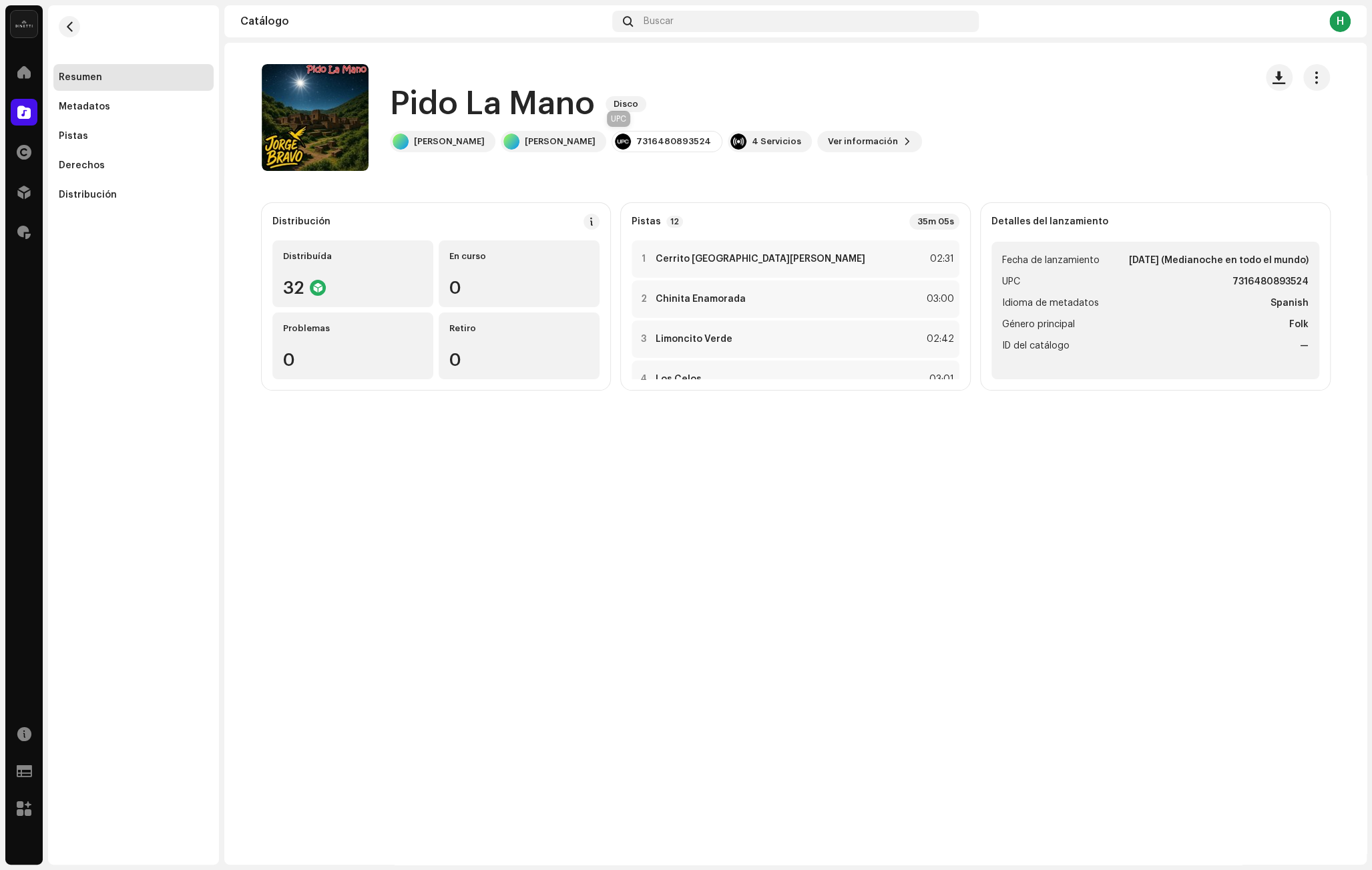
click at [636, 138] on div "7316480893524" at bounding box center [673, 141] width 75 height 11
copy div "7316480893524"
click at [88, 164] on div "Derechos" at bounding box center [82, 165] width 46 height 11
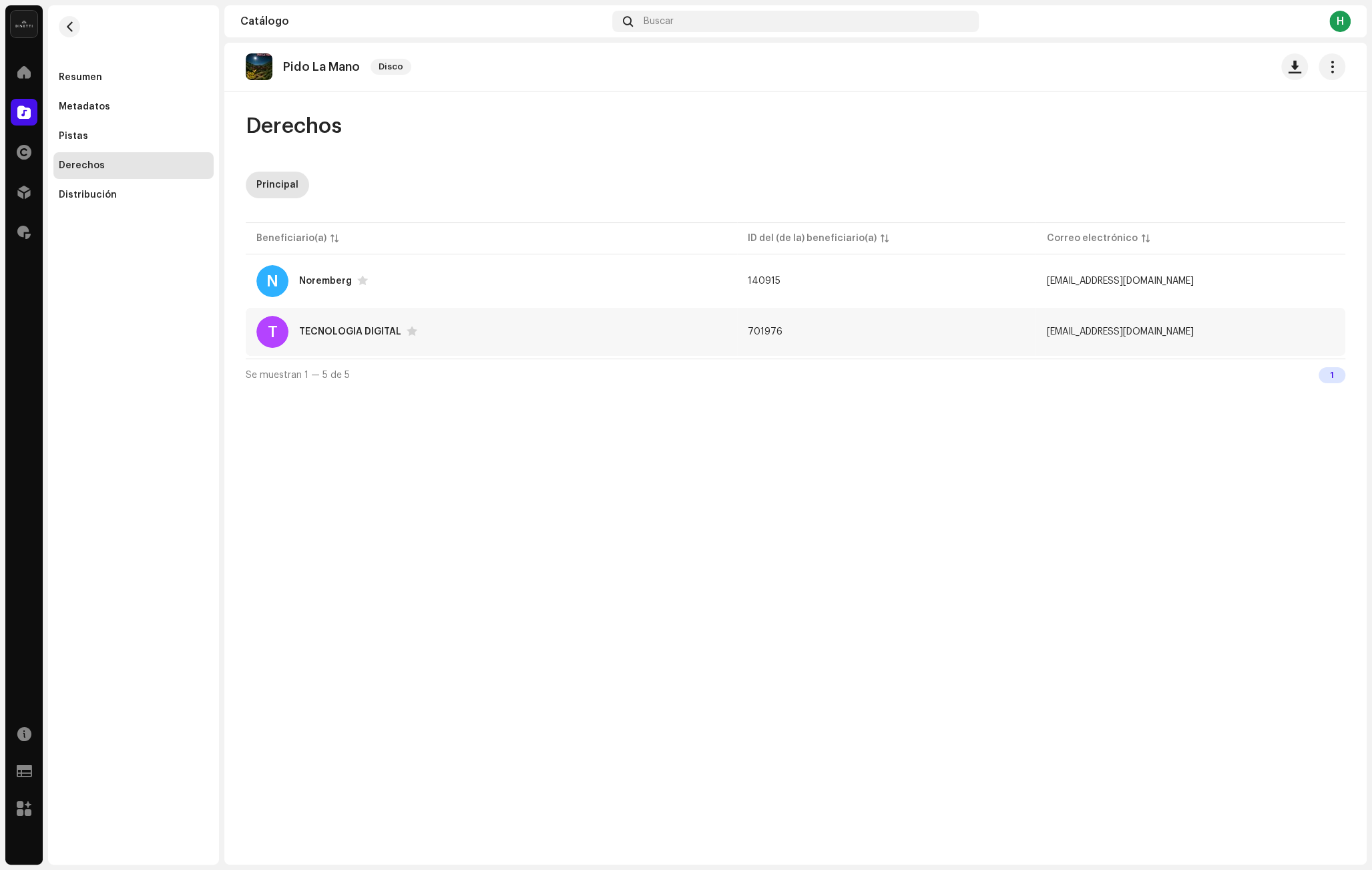
click at [463, 330] on div "T TECNOLOGIA DIGITAL" at bounding box center [491, 332] width 470 height 32
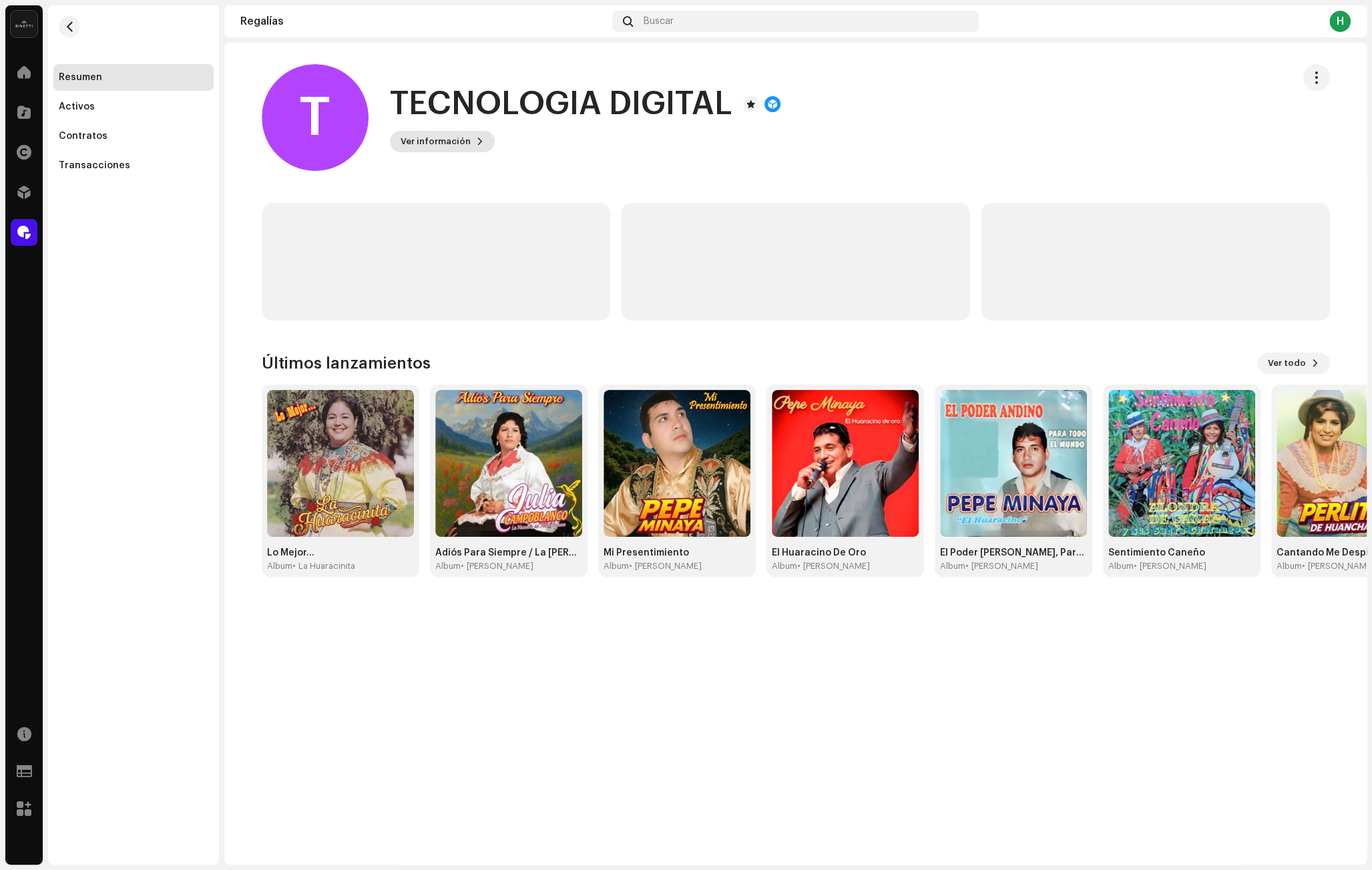
click at [450, 137] on span "Ver información" at bounding box center [435, 141] width 70 height 27
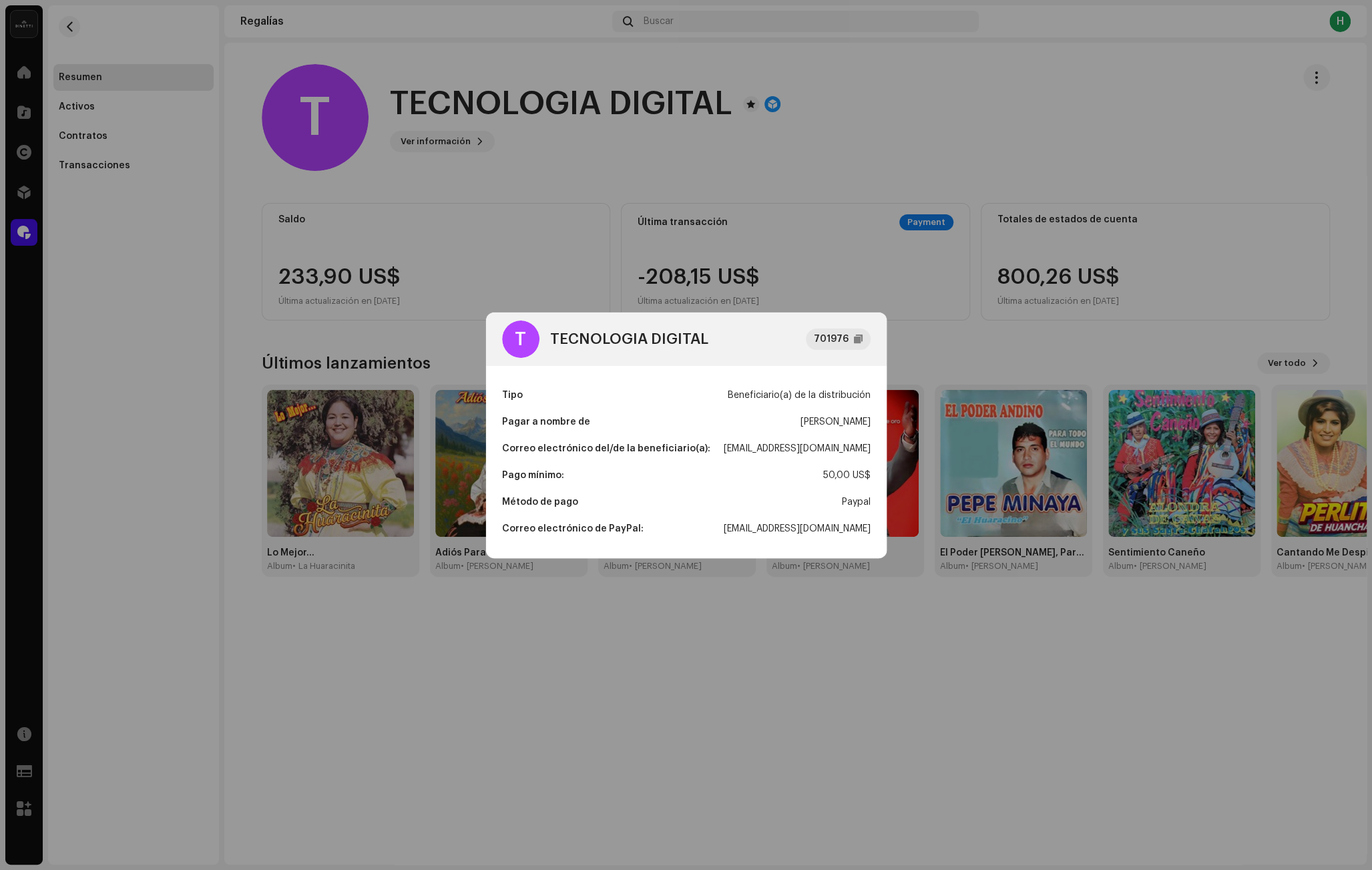
click at [769, 444] on div "[EMAIL_ADDRESS][DOMAIN_NAME]" at bounding box center [797, 448] width 147 height 27
copy div "[EMAIL_ADDRESS][DOMAIN_NAME]"
